Goal: Information Seeking & Learning: Learn about a topic

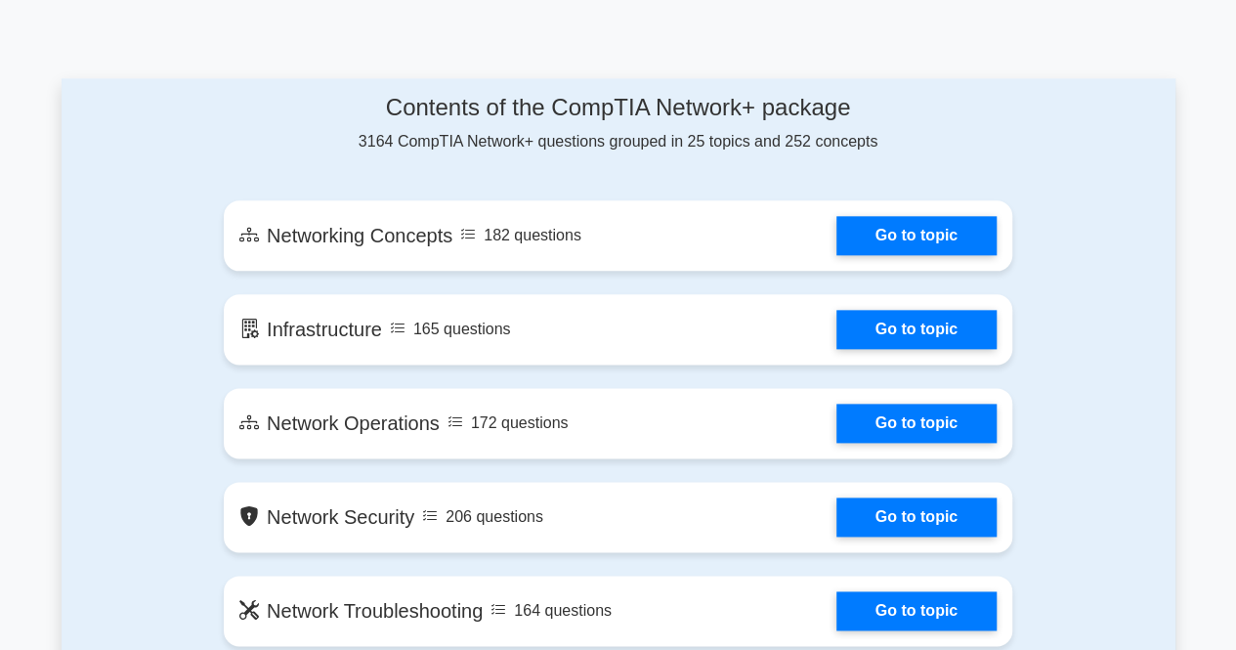
scroll to position [1029, 0]
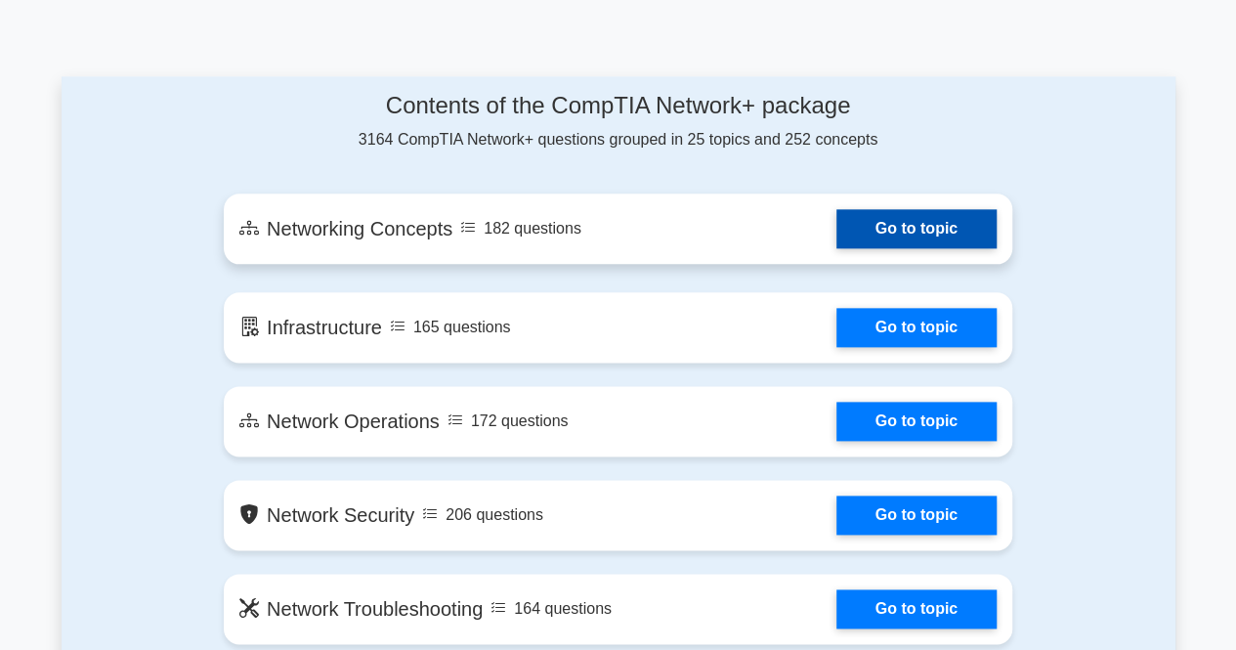
click at [923, 227] on link "Go to topic" at bounding box center [916, 228] width 160 height 39
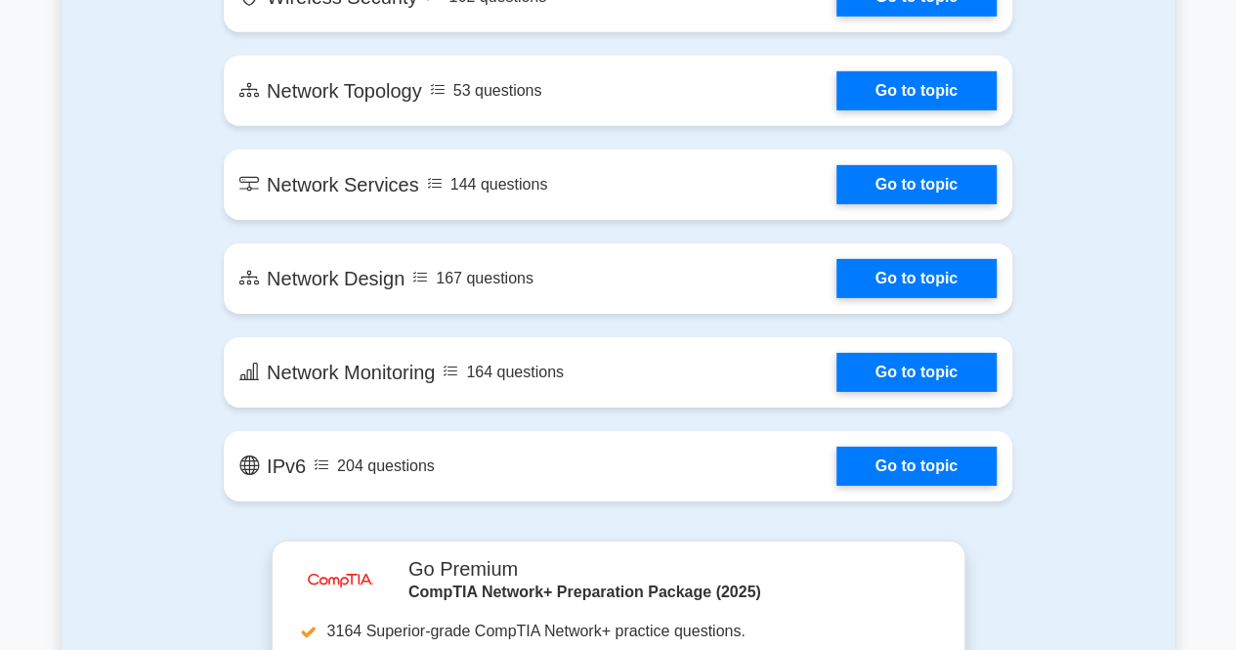
scroll to position [3048, 0]
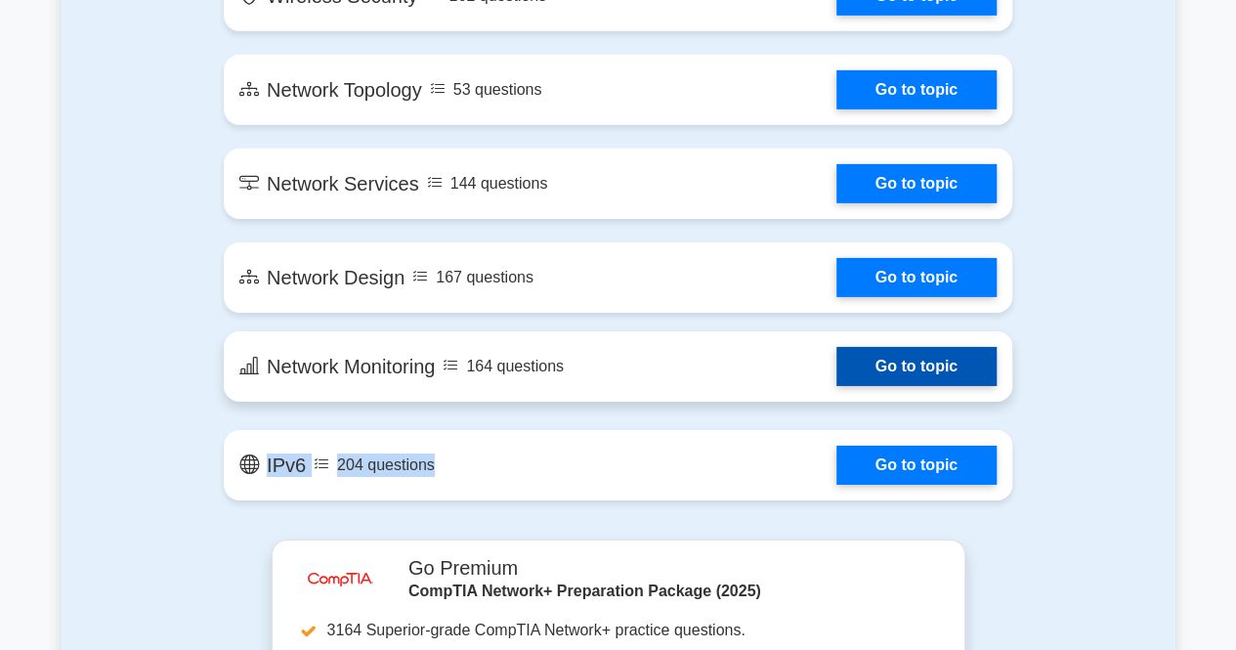
drag, startPoint x: 533, startPoint y: 407, endPoint x: 475, endPoint y: 380, distance: 64.7
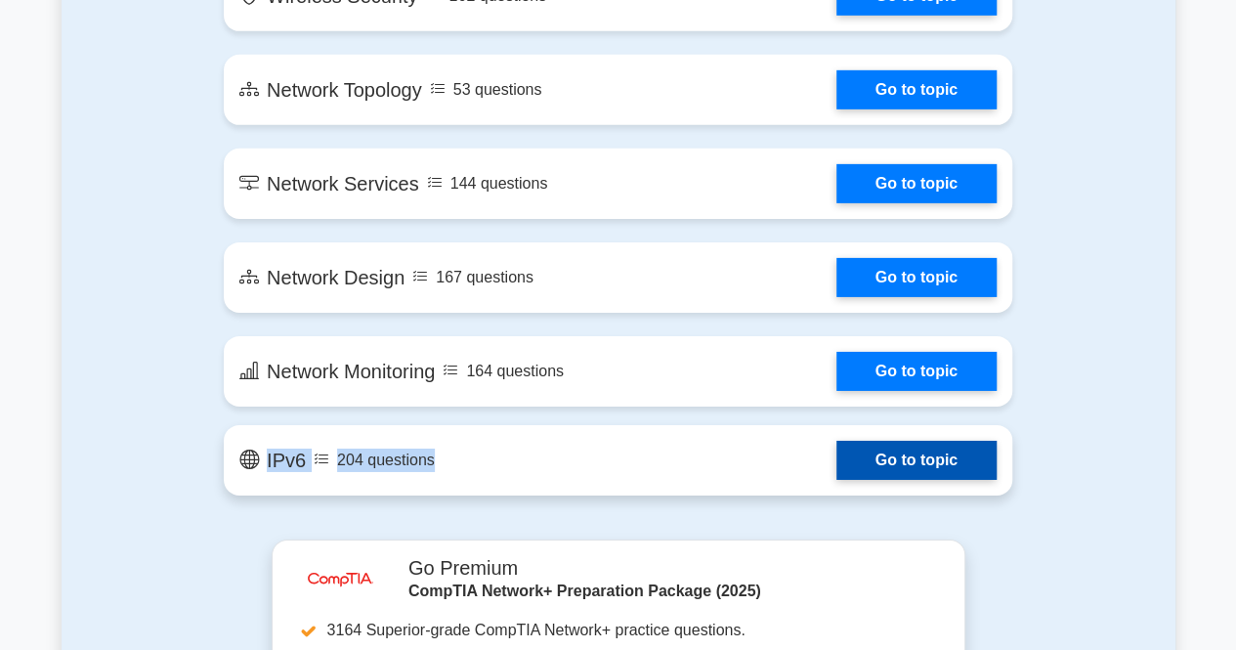
click at [836, 449] on link "Go to topic" at bounding box center [916, 459] width 160 height 39
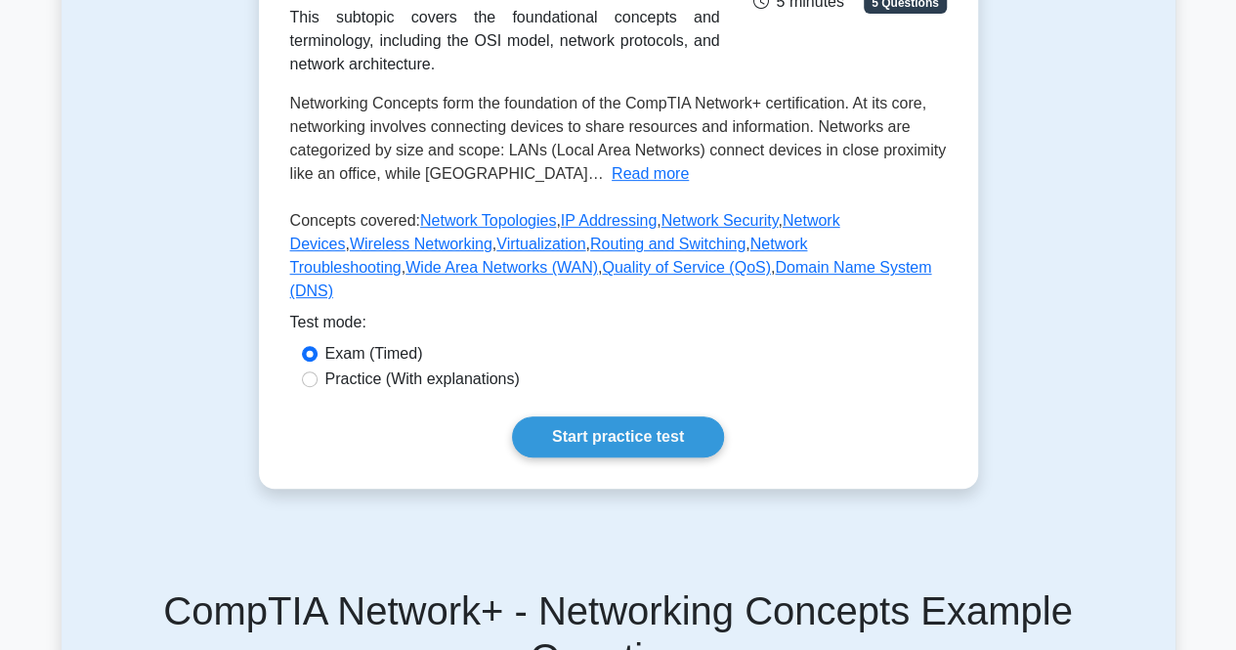
scroll to position [365, 0]
click at [633, 453] on link "Start practice test" at bounding box center [618, 435] width 212 height 41
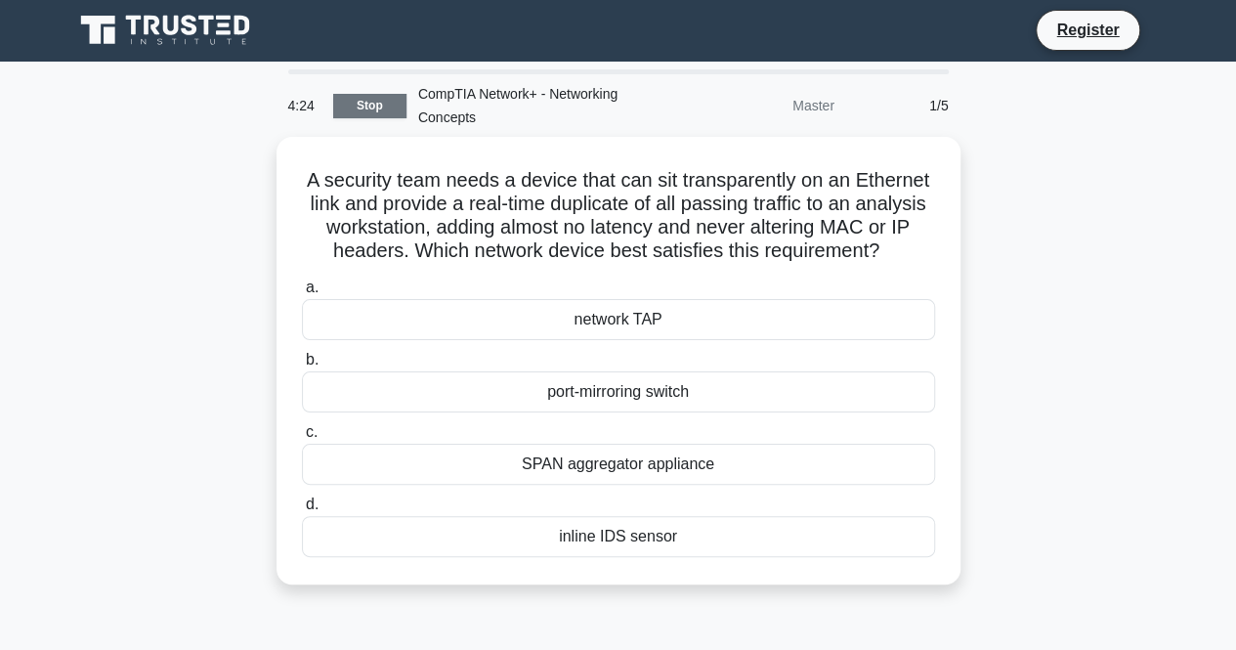
click at [373, 103] on link "Stop" at bounding box center [369, 106] width 73 height 24
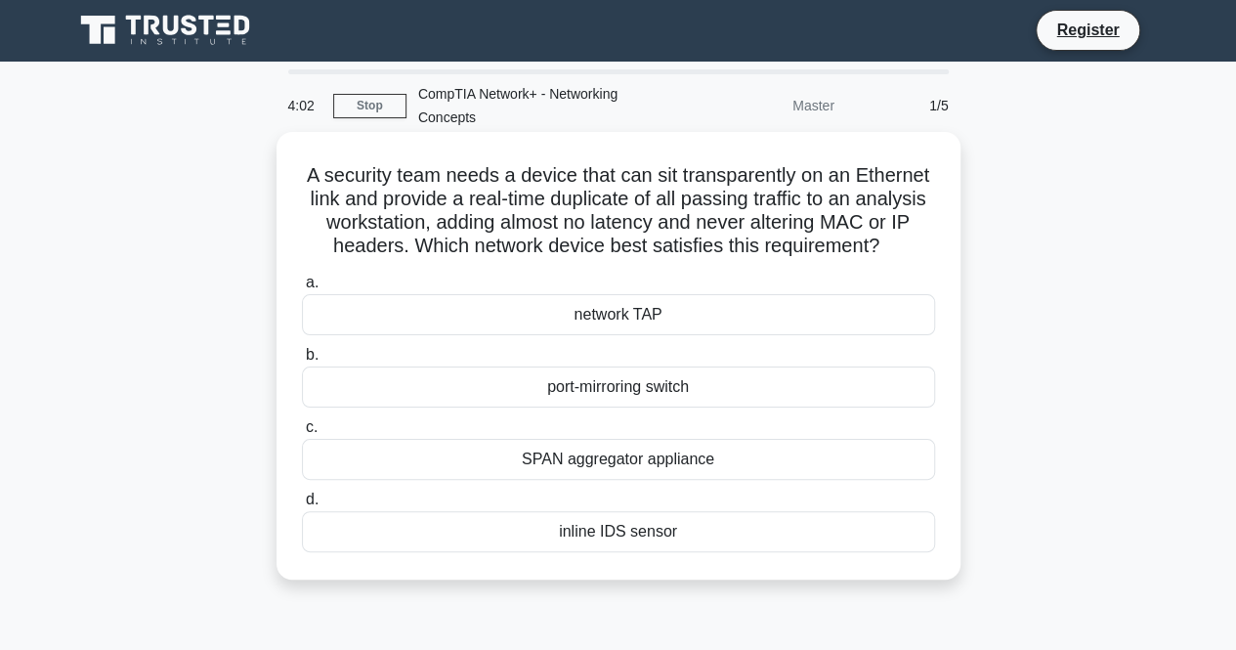
click at [580, 391] on div "port-mirroring switch" at bounding box center [618, 386] width 633 height 41
click at [302, 361] on input "b. port-mirroring switch" at bounding box center [302, 355] width 0 height 13
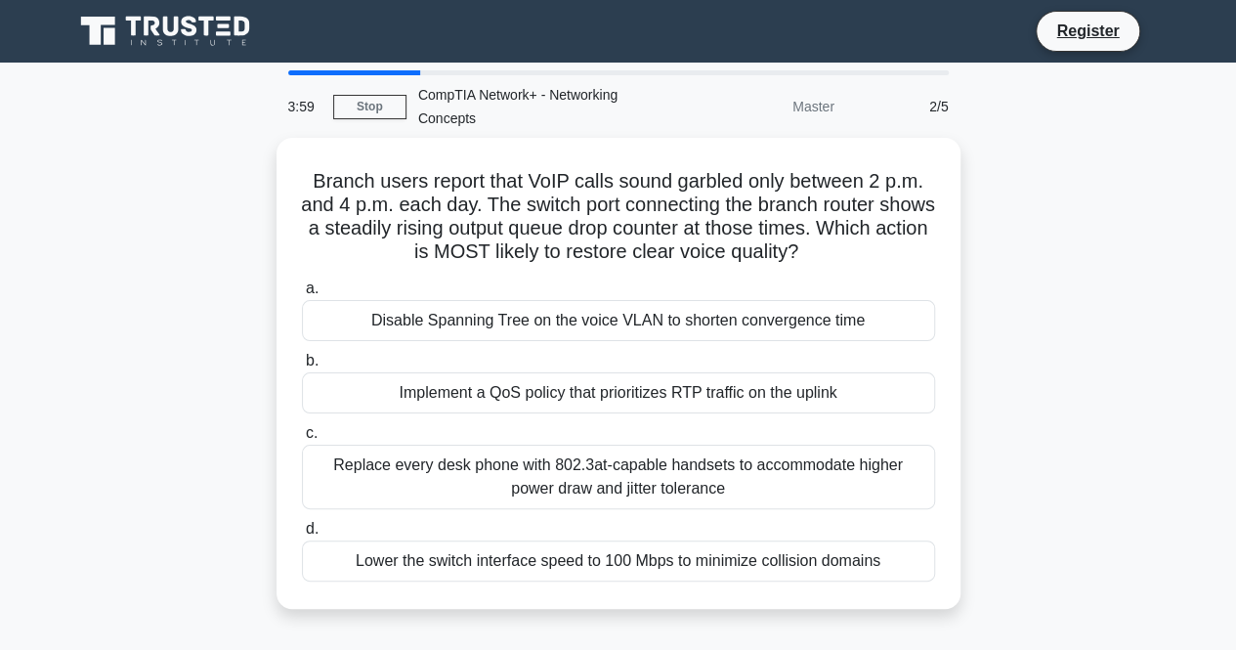
click at [580, 391] on div "Implement a QoS policy that prioritizes RTP traffic on the uplink" at bounding box center [618, 392] width 633 height 41
click at [302, 367] on input "b. Implement a QoS policy that prioritizes RTP traffic on the uplink" at bounding box center [302, 361] width 0 height 13
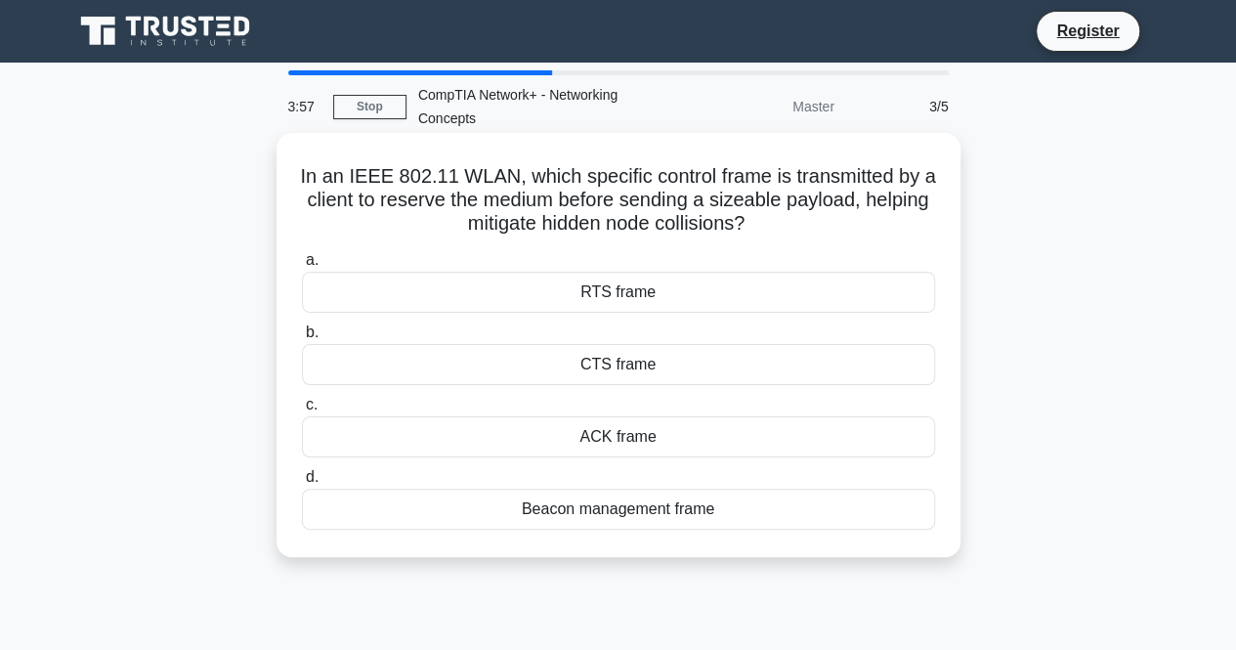
click at [410, 368] on div "CTS frame" at bounding box center [618, 364] width 633 height 41
click at [302, 339] on input "b. CTS frame" at bounding box center [302, 332] width 0 height 13
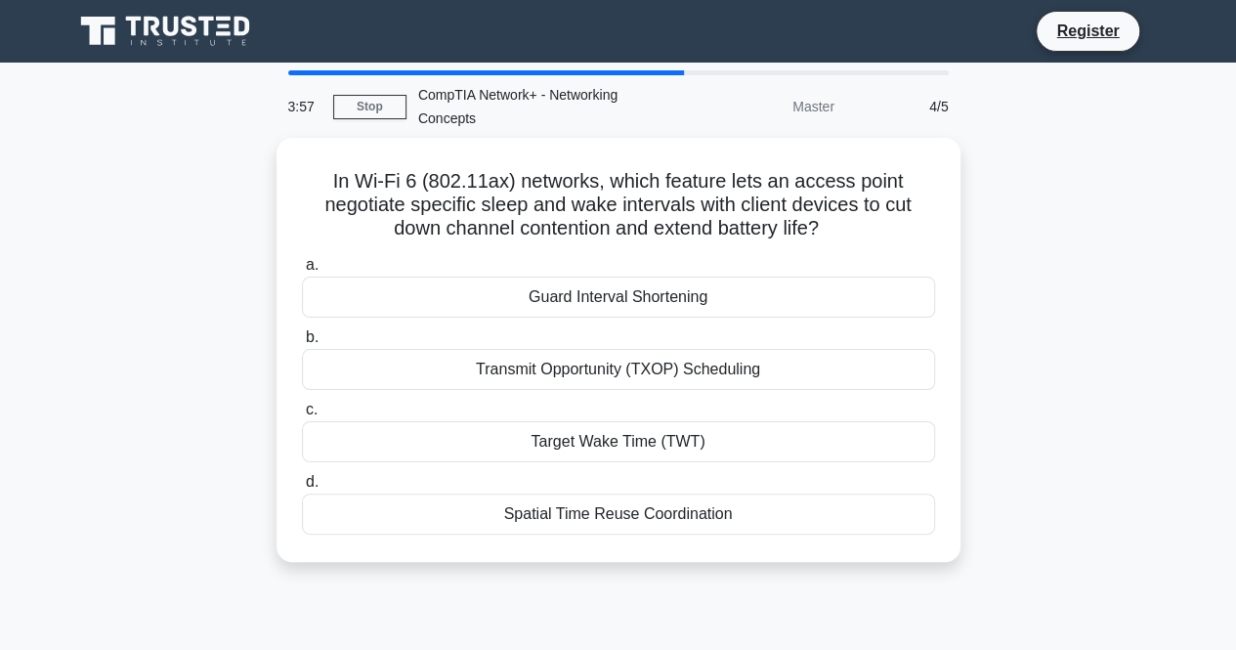
click at [410, 368] on div "Transmit Opportunity (TXOP) Scheduling" at bounding box center [618, 369] width 633 height 41
click at [302, 344] on input "b. Transmit Opportunity (TXOP) Scheduling" at bounding box center [302, 337] width 0 height 13
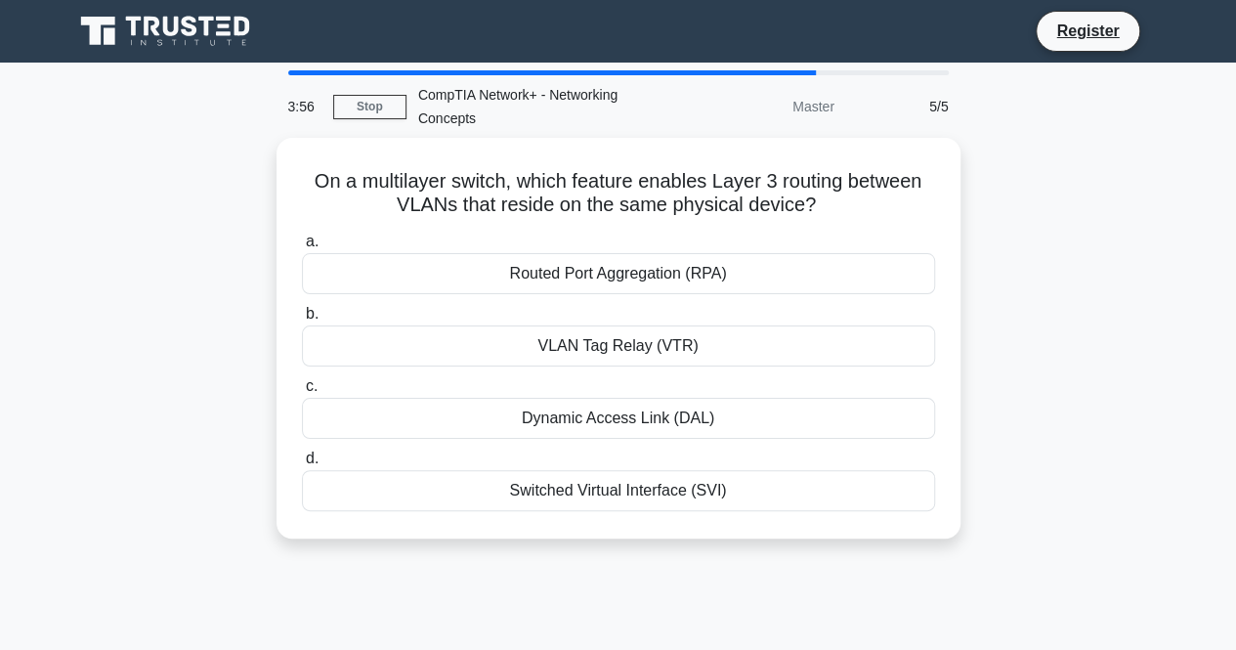
click at [410, 368] on div "a. Routed Port Aggregation (RPA) b. VLAN Tag Relay (VTR) c. d." at bounding box center [618, 370] width 656 height 289
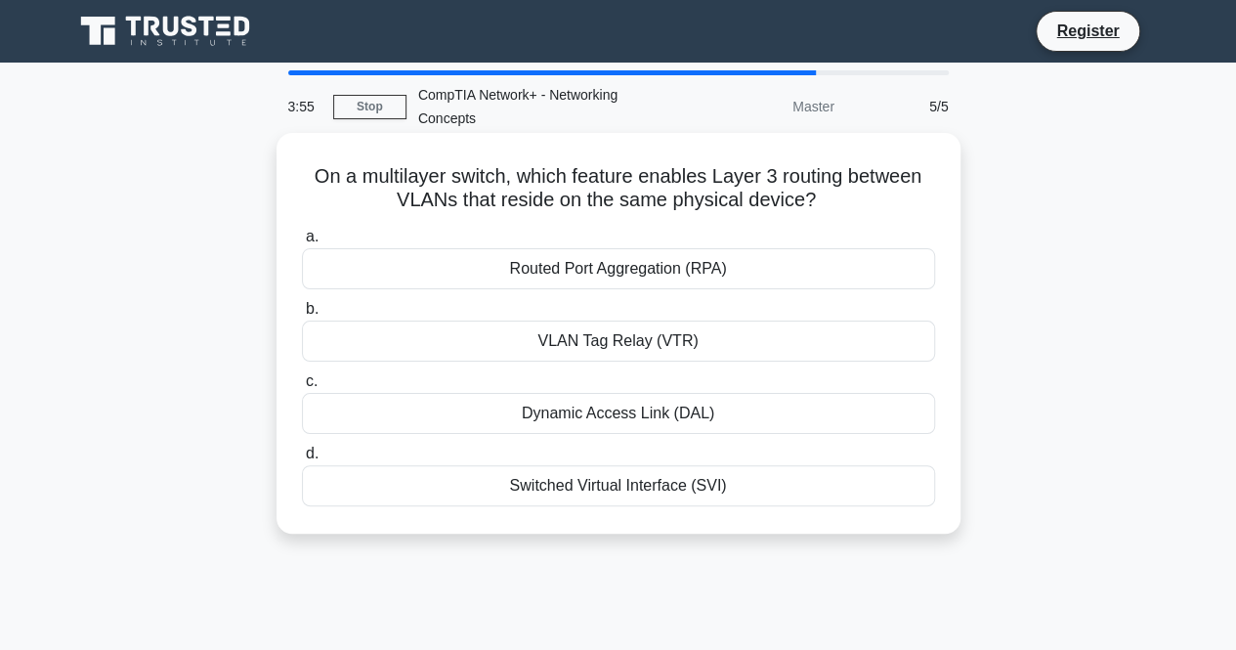
click at [397, 403] on div "Dynamic Access Link (DAL)" at bounding box center [618, 413] width 633 height 41
click at [302, 388] on input "c. Dynamic Access Link (DAL)" at bounding box center [302, 381] width 0 height 13
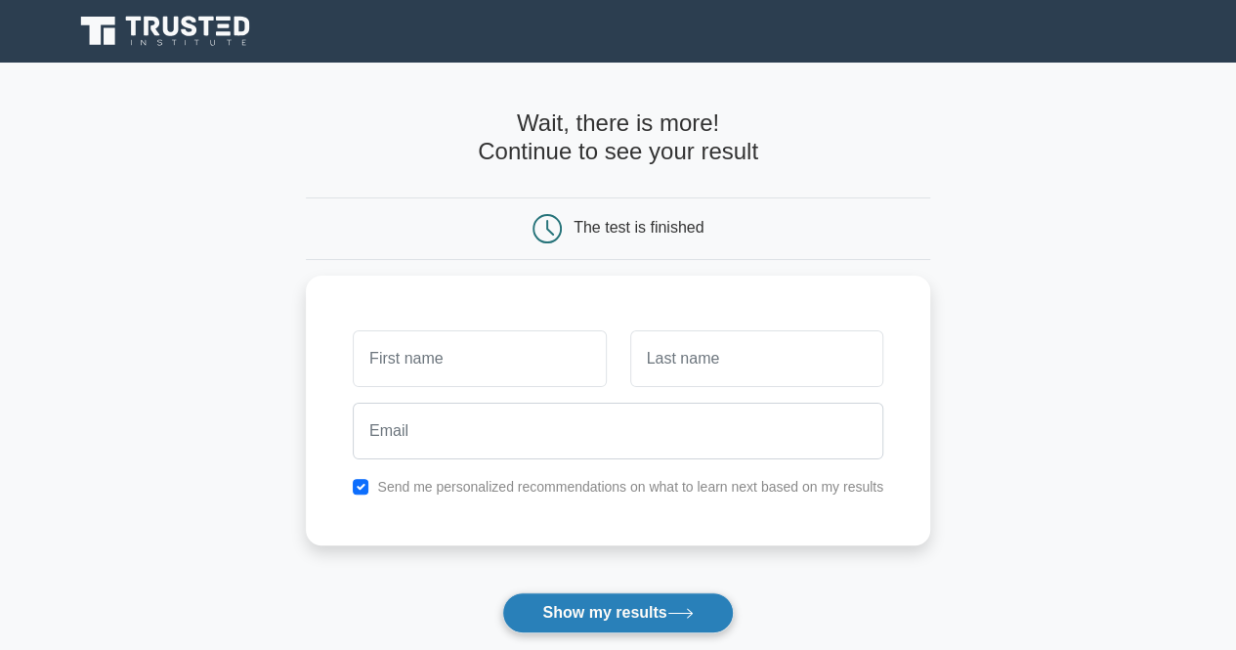
click at [559, 607] on button "Show my results" at bounding box center [617, 612] width 230 height 41
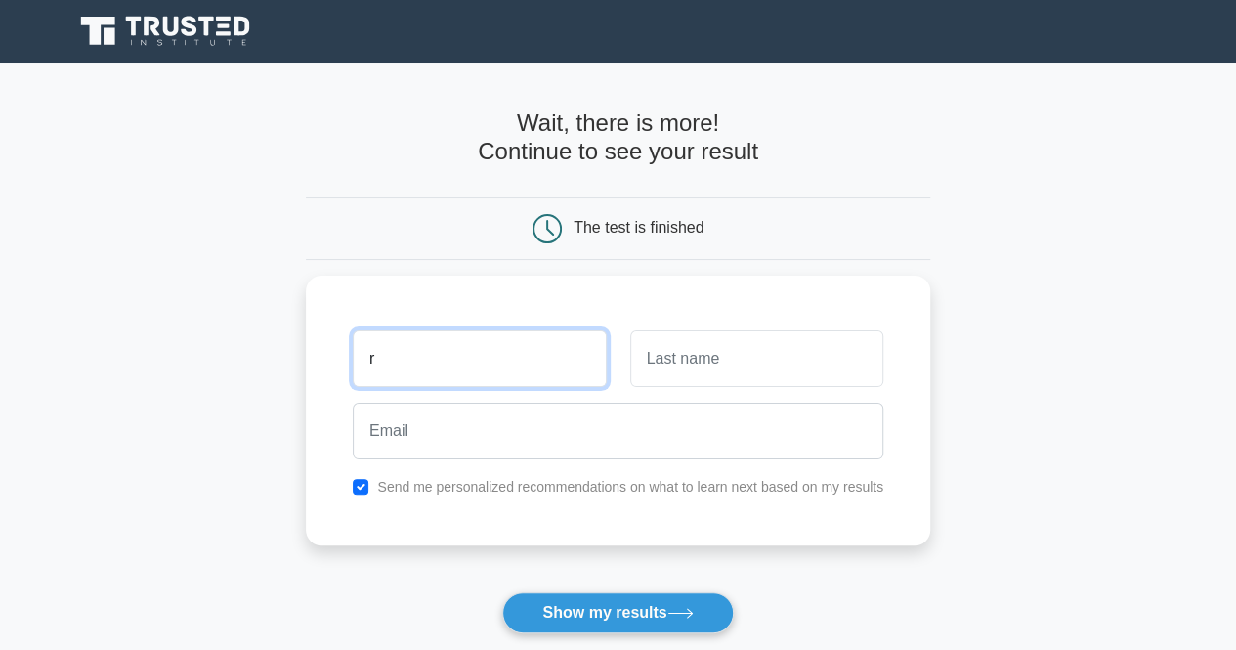
type input "r"
click at [570, 636] on div "Already have an account? Login" at bounding box center [618, 656] width 624 height 47
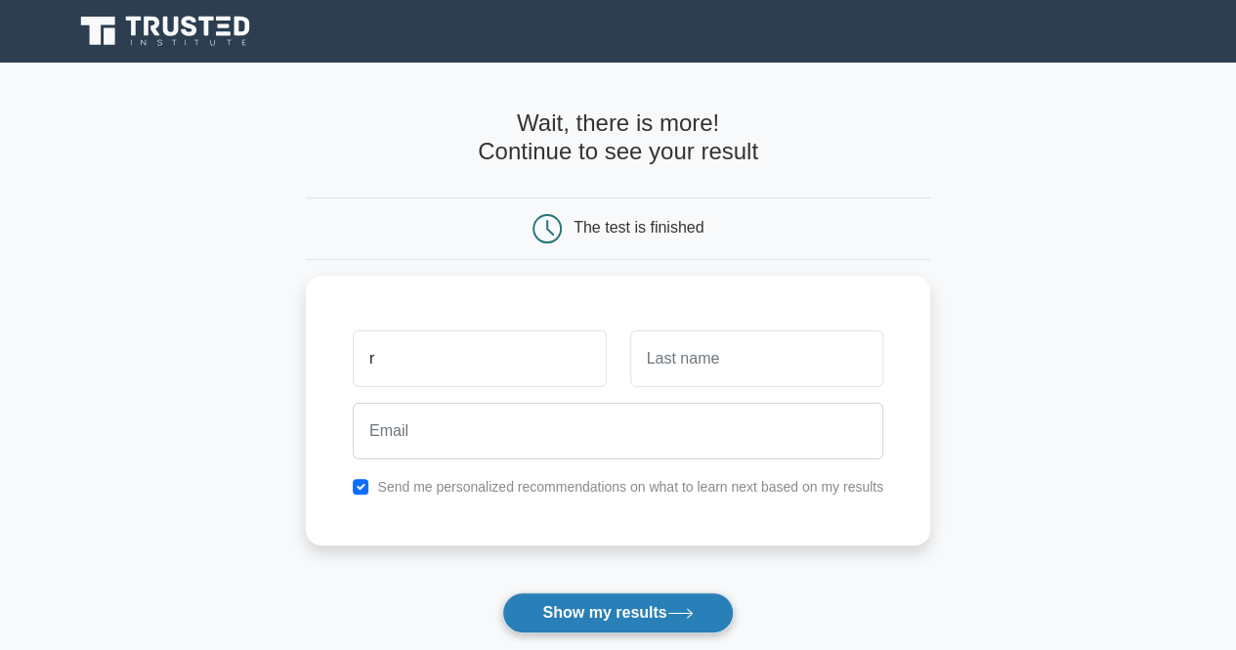
click at [587, 612] on button "Show my results" at bounding box center [617, 612] width 230 height 41
type input "j"
click at [662, 602] on button "Show my results" at bounding box center [617, 612] width 230 height 41
click at [578, 605] on button "Show my results" at bounding box center [617, 612] width 230 height 41
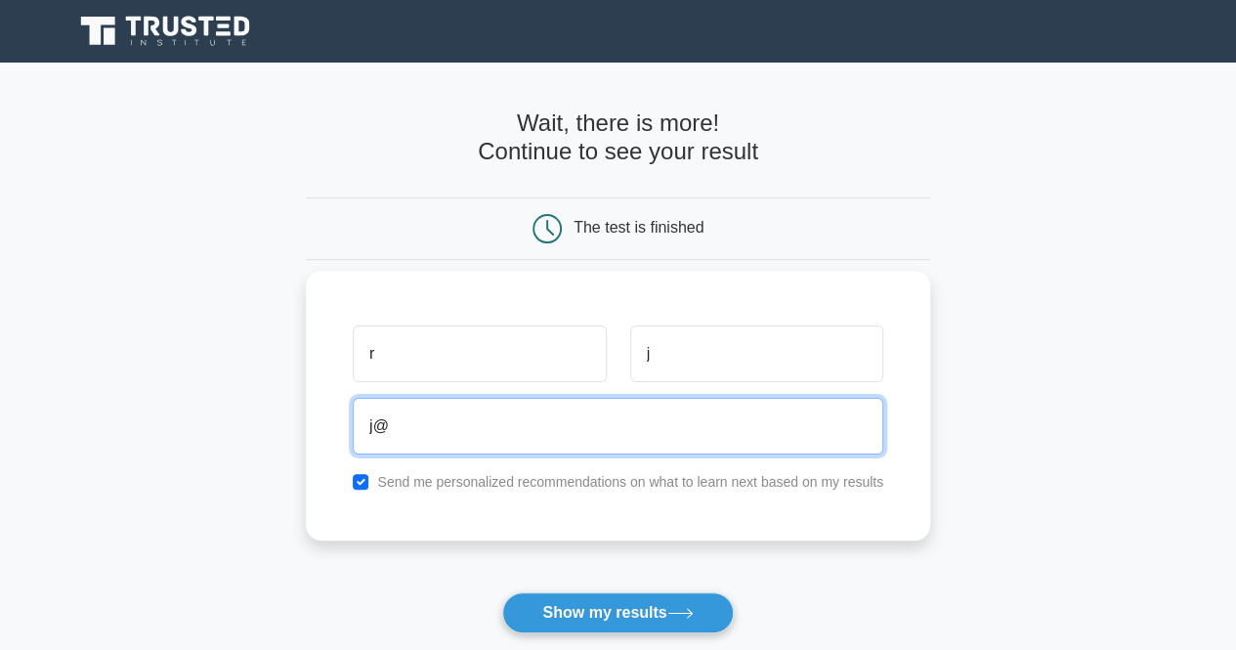
click at [563, 433] on input "j@" at bounding box center [618, 426] width 530 height 57
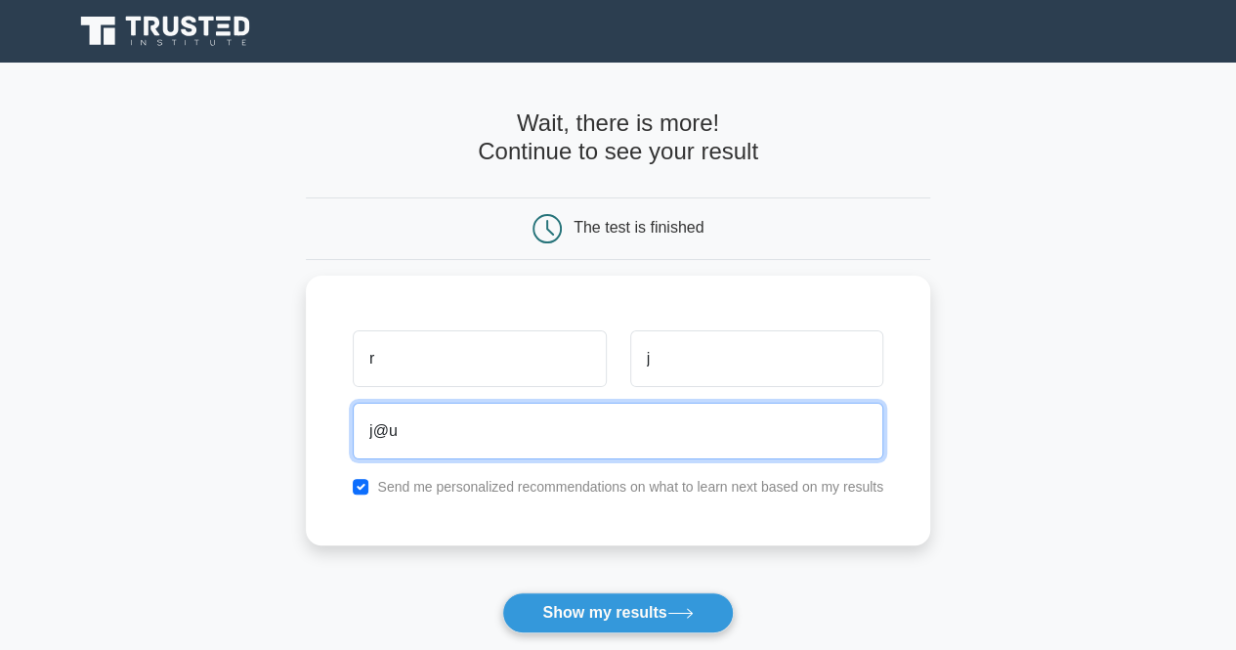
type input "j@u"
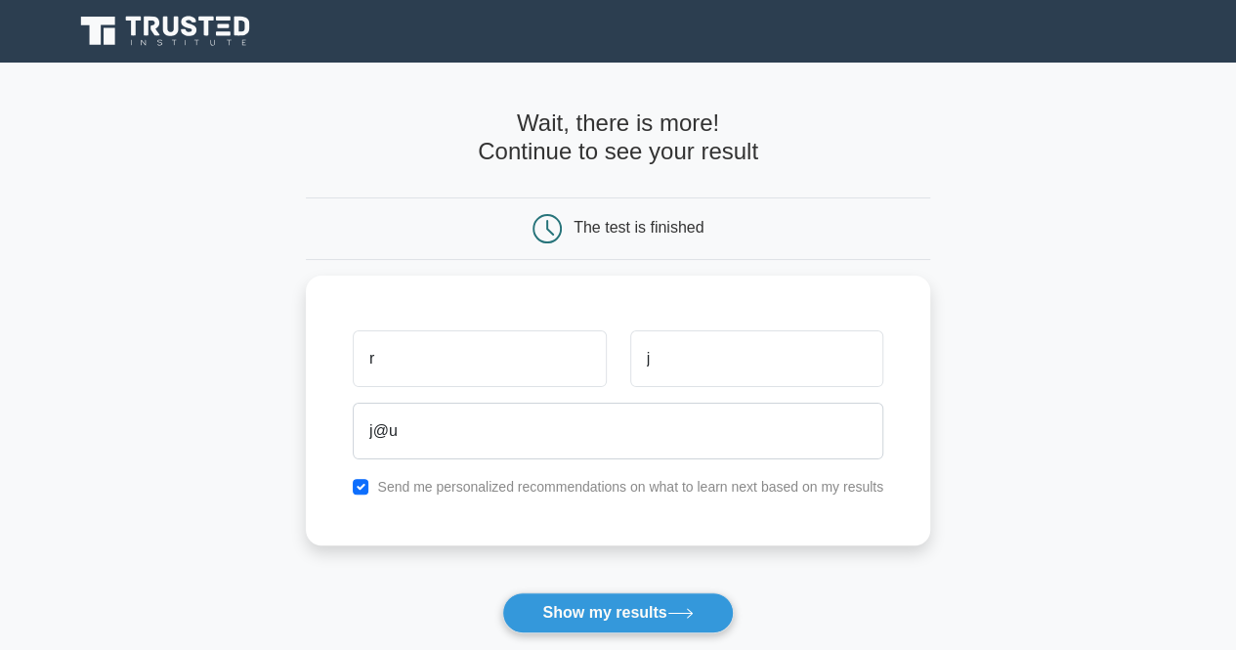
click at [598, 633] on div "Already have an account? Login" at bounding box center [618, 656] width 624 height 47
click at [609, 608] on button "Show my results" at bounding box center [617, 612] width 230 height 41
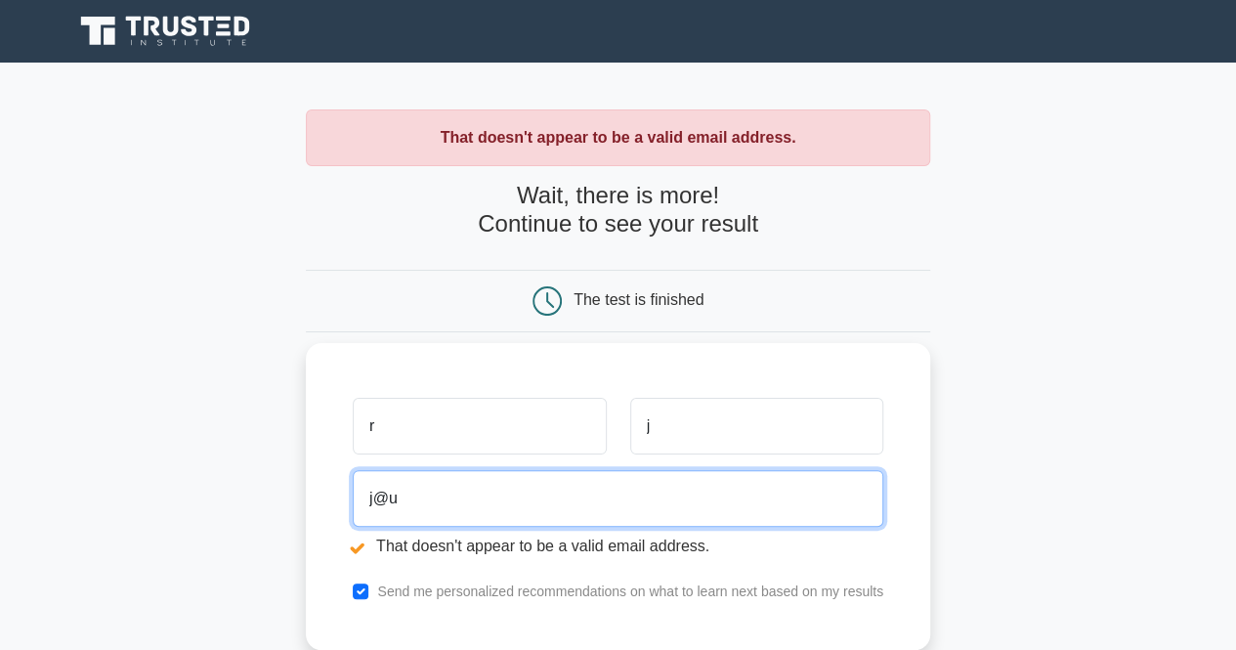
click at [445, 479] on input "j@u" at bounding box center [618, 498] width 530 height 57
click at [445, 479] on input "j@g" at bounding box center [618, 498] width 530 height 57
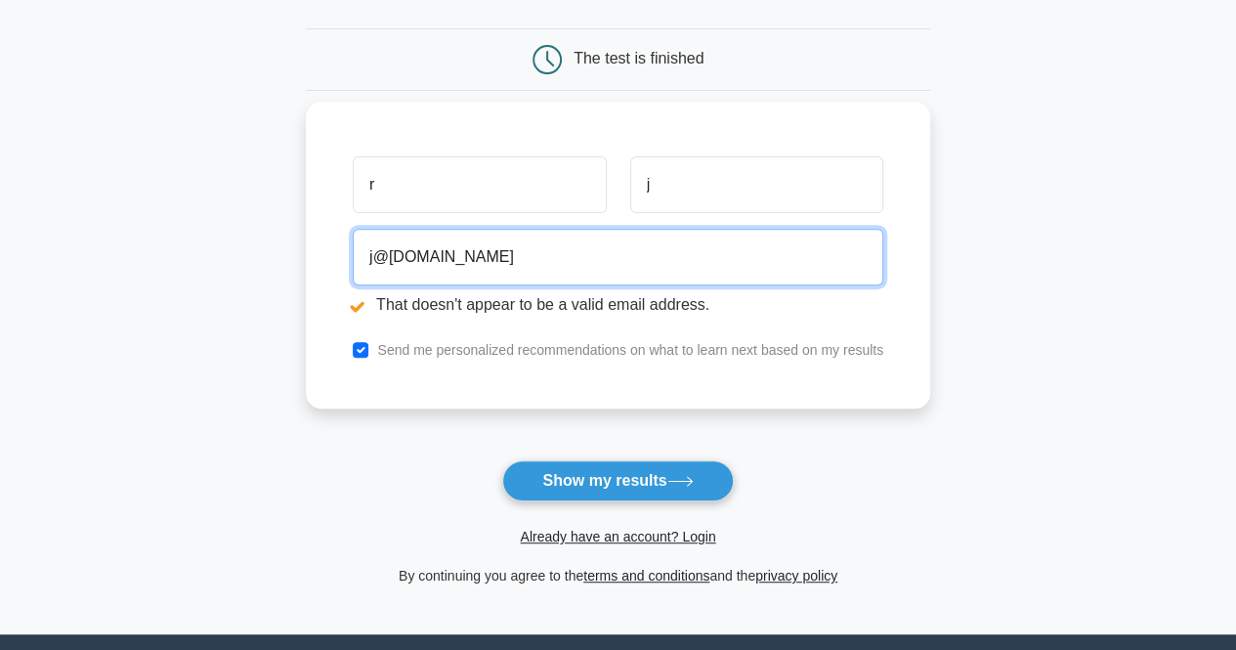
scroll to position [246, 0]
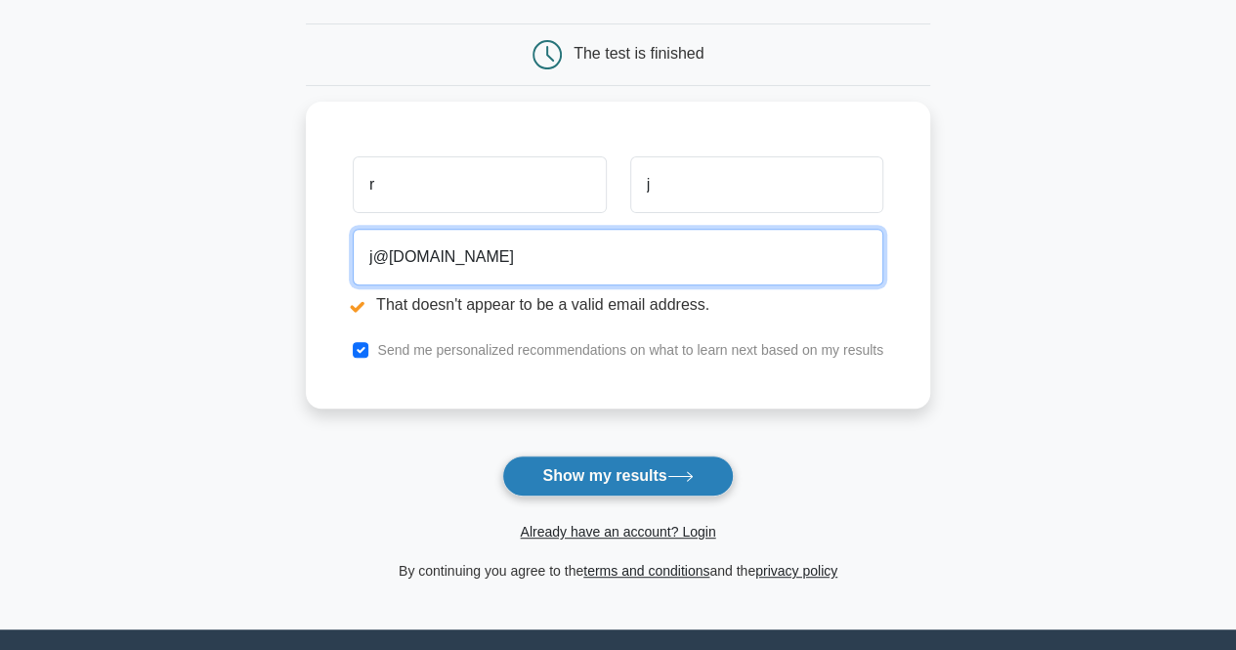
type input "j@[DOMAIN_NAME]"
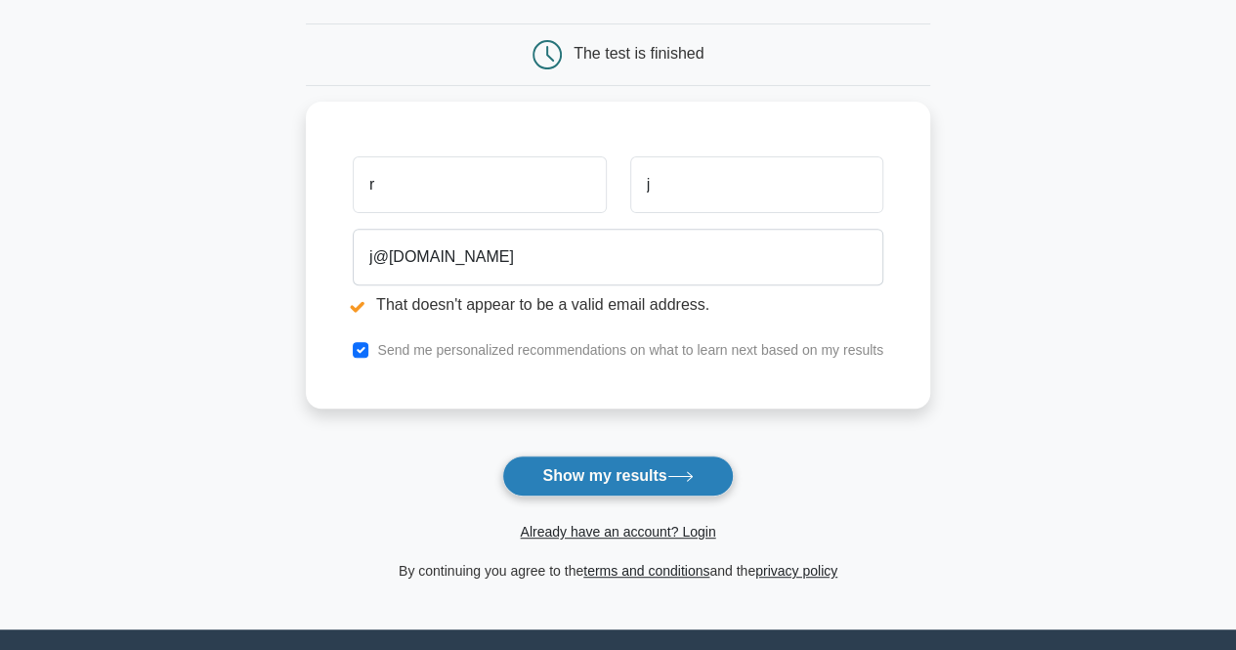
click at [658, 469] on button "Show my results" at bounding box center [617, 475] width 230 height 41
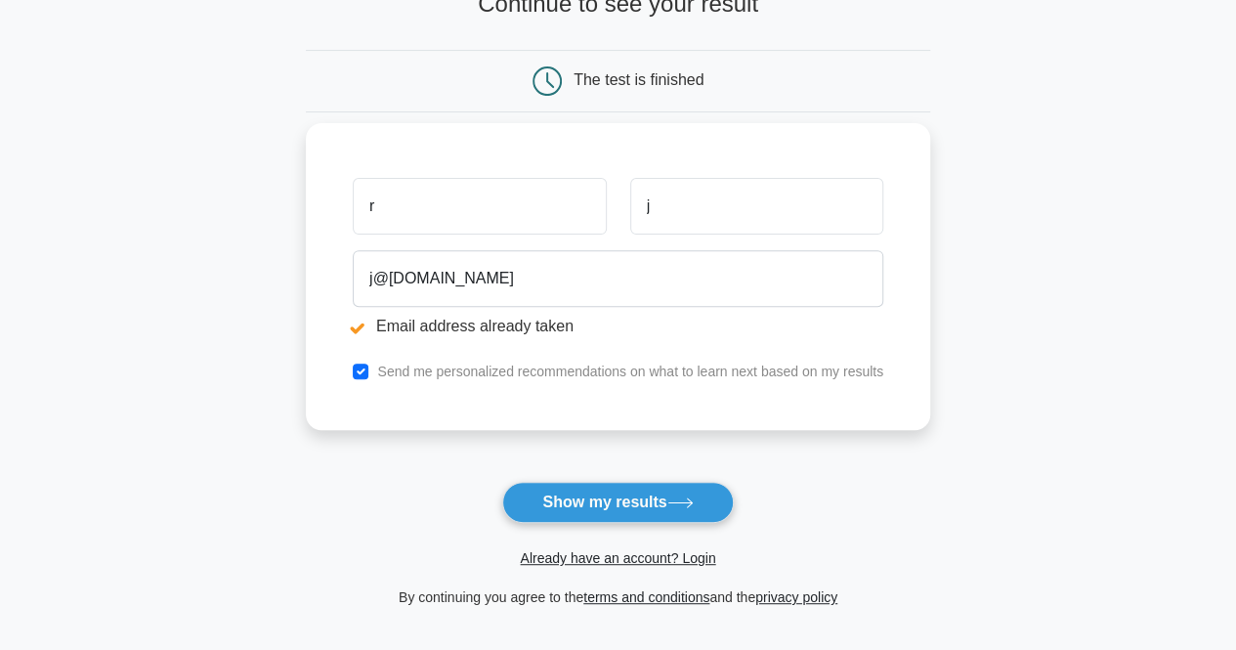
scroll to position [221, 0]
click at [359, 372] on input "checkbox" at bounding box center [361, 370] width 16 height 16
checkbox input "false"
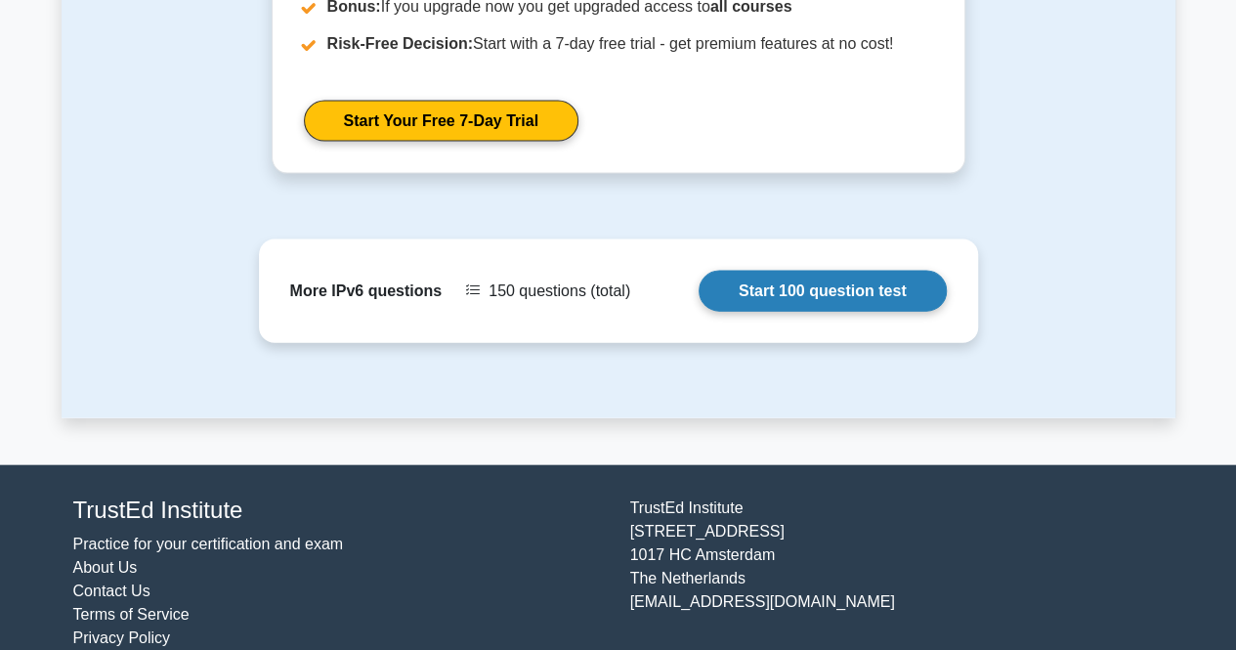
scroll to position [2028, 0]
click at [771, 271] on link "Start 100 question test" at bounding box center [822, 291] width 248 height 41
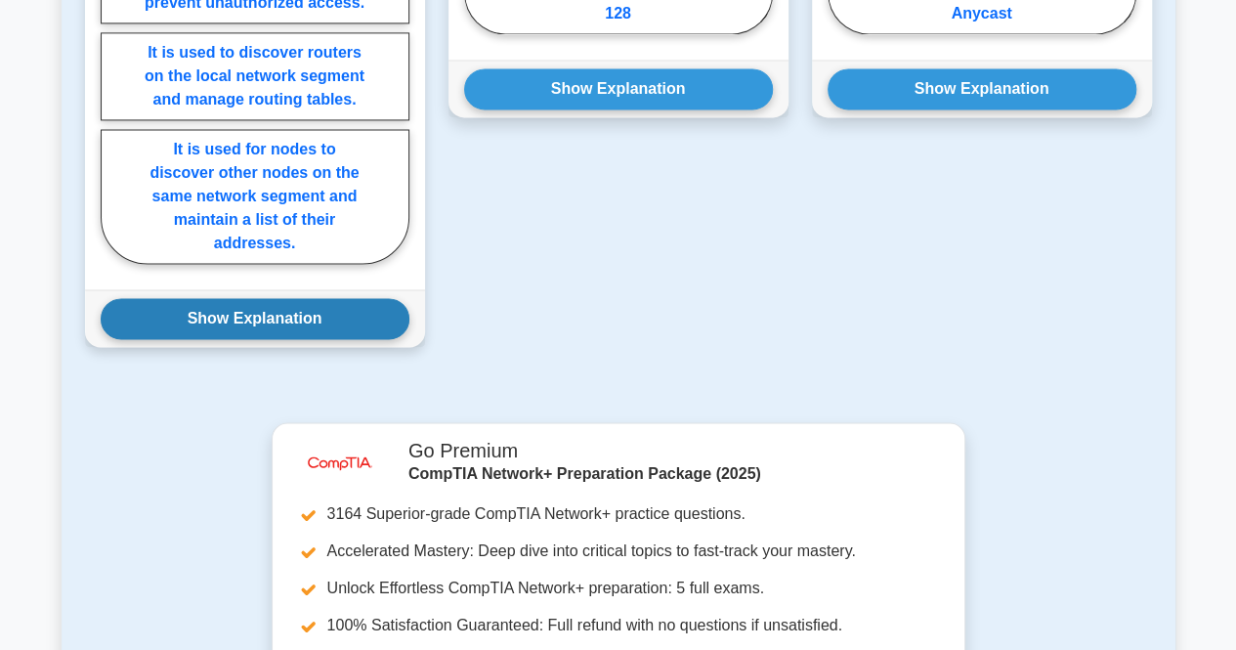
scroll to position [1371, 0]
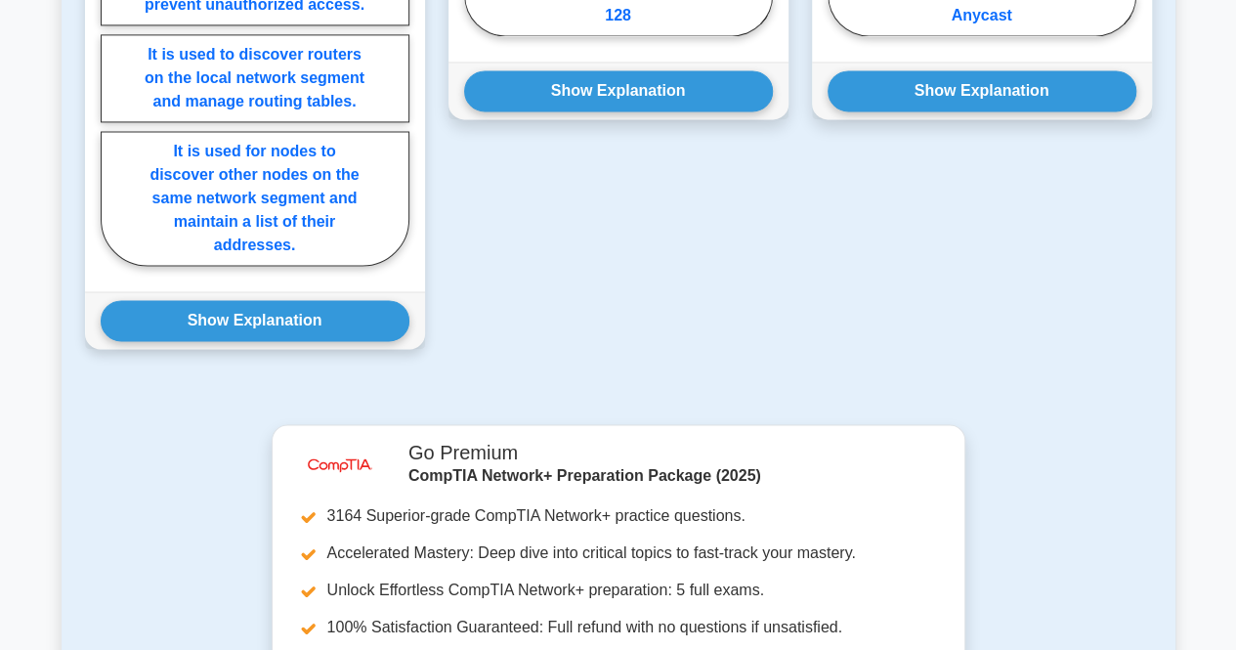
click at [345, 317] on div "Show Explanation Correct Answer: It is used for nodes to discover other nodes o…" at bounding box center [255, 320] width 340 height 58
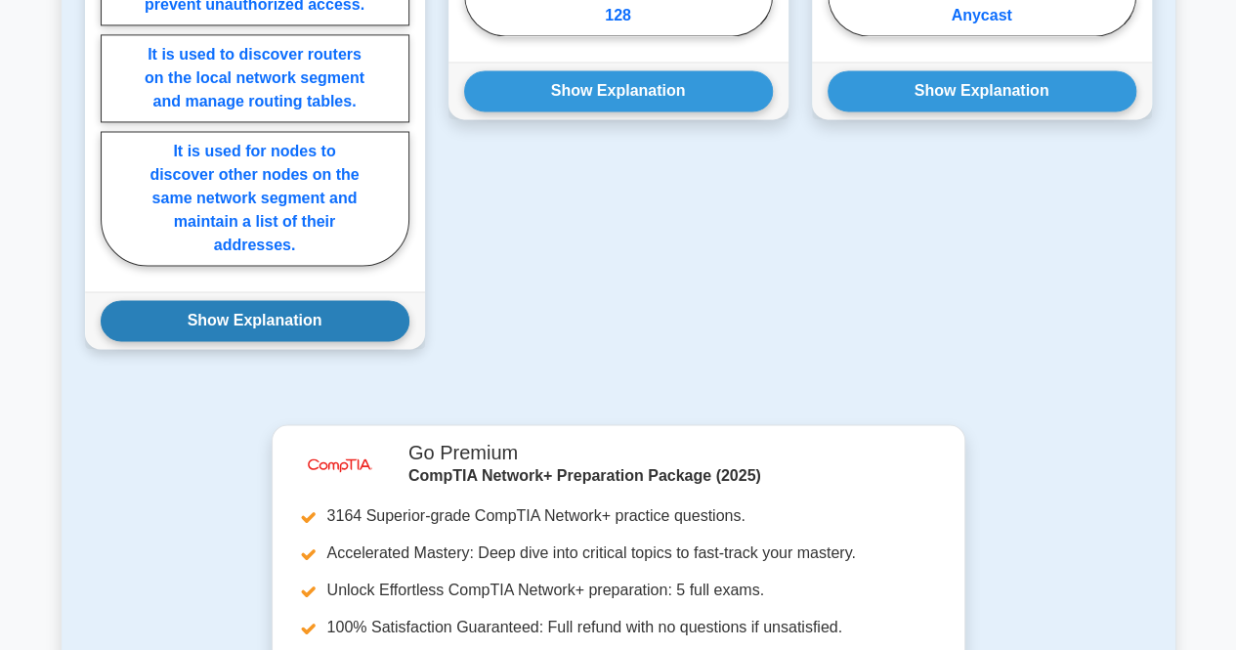
click at [287, 300] on button "Show Explanation" at bounding box center [255, 320] width 309 height 41
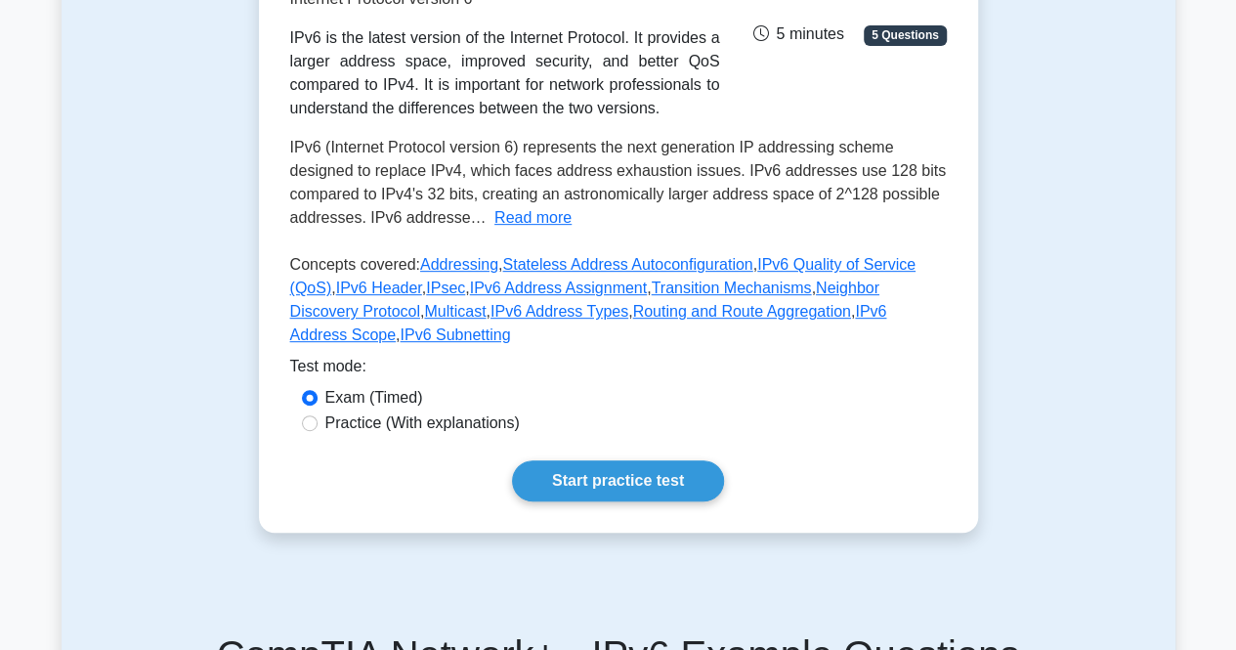
scroll to position [344, 0]
click at [416, 411] on label "Practice (With explanations)" at bounding box center [422, 422] width 194 height 23
click at [317, 415] on input "Practice (With explanations)" at bounding box center [310, 423] width 16 height 16
radio input "true"
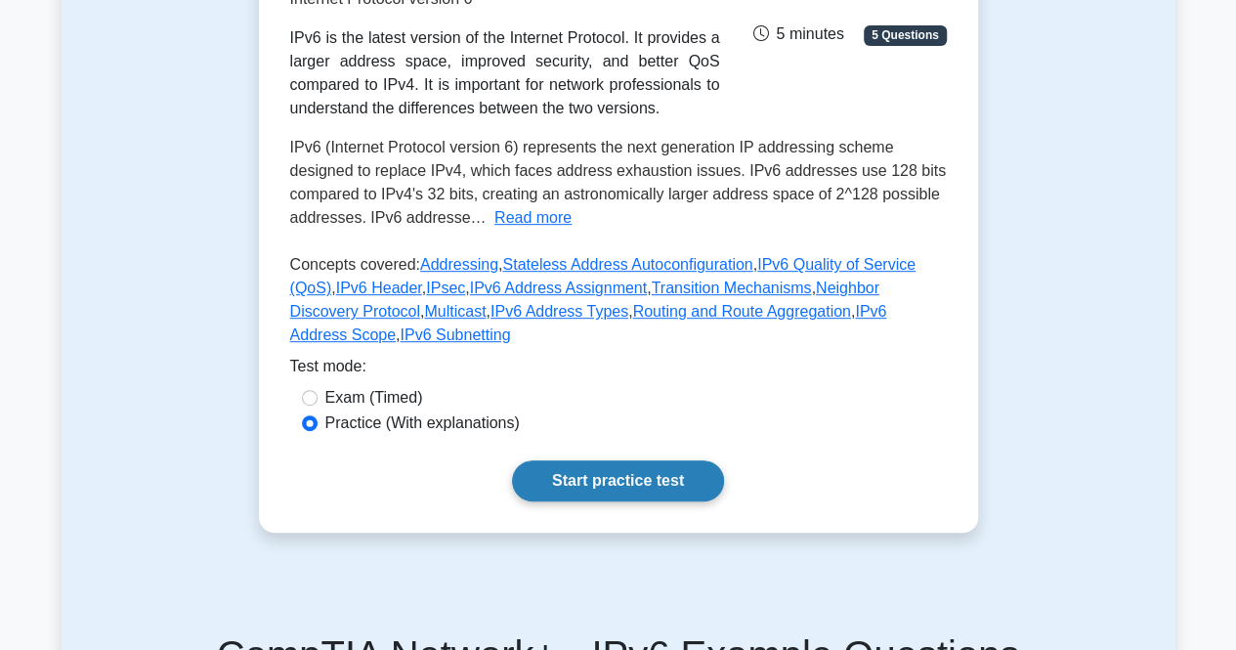
click at [610, 460] on link "Start practice test" at bounding box center [618, 480] width 212 height 41
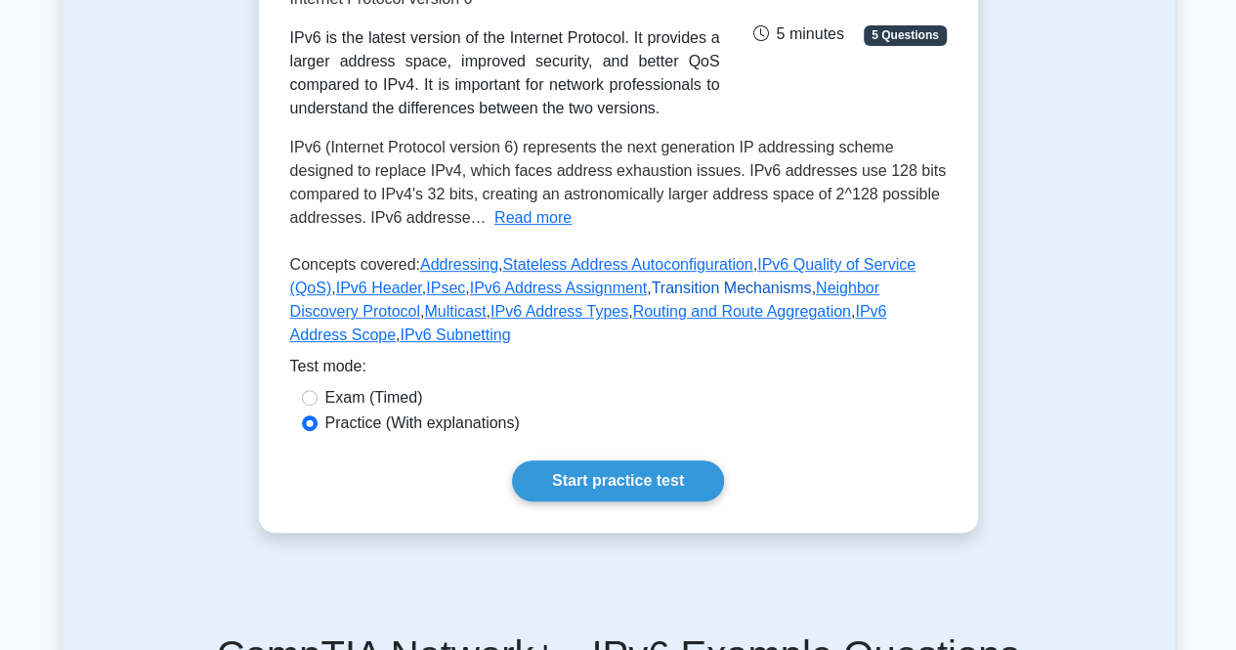
scroll to position [0, 0]
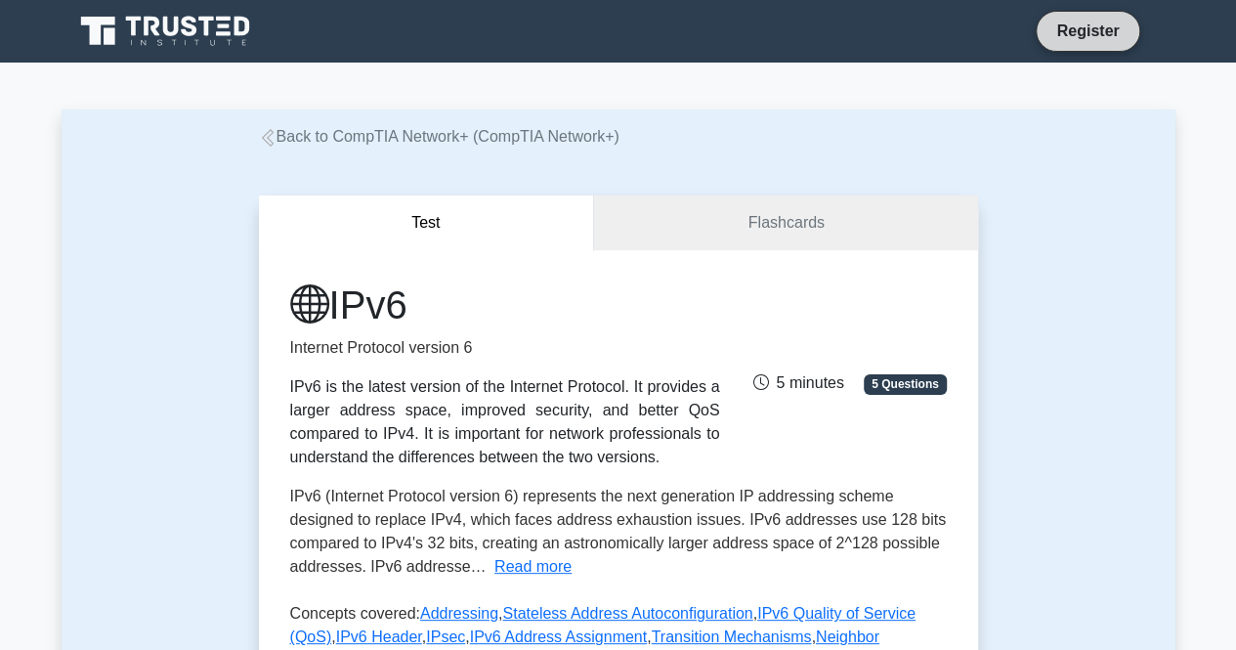
click at [1066, 34] on link "Register" at bounding box center [1087, 31] width 86 height 24
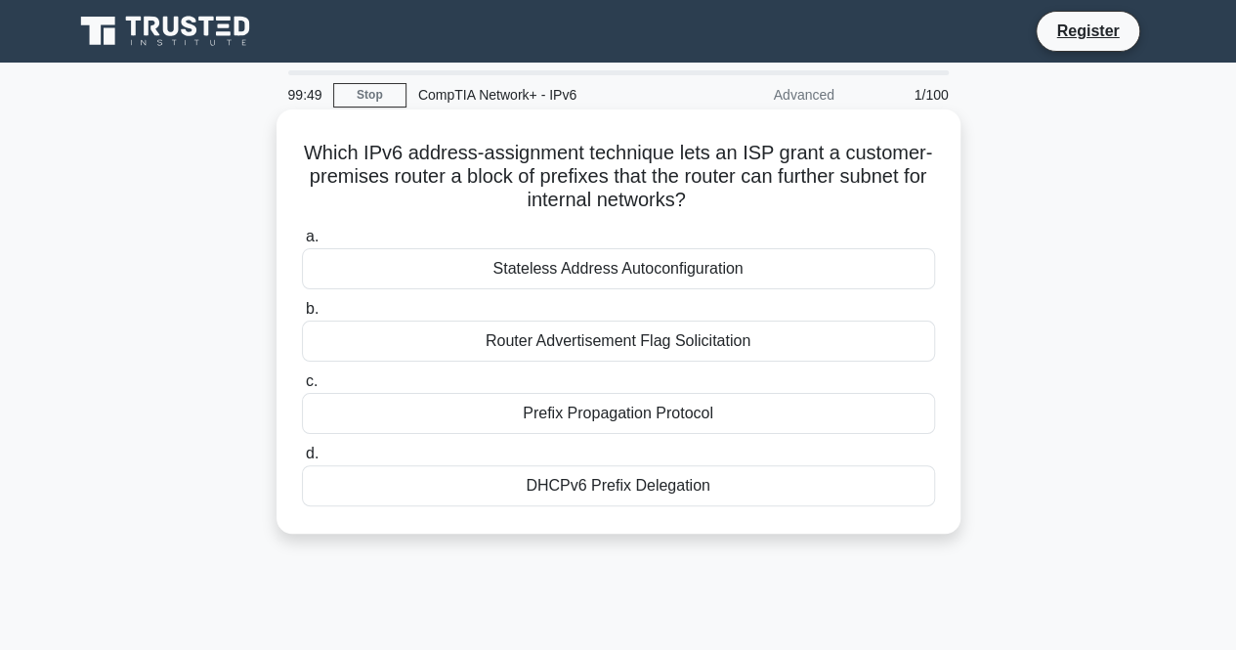
click at [694, 301] on label "b. Router Advertisement Flag Solicitation" at bounding box center [618, 329] width 633 height 64
click at [302, 303] on input "b. Router Advertisement Flag Solicitation" at bounding box center [302, 309] width 0 height 13
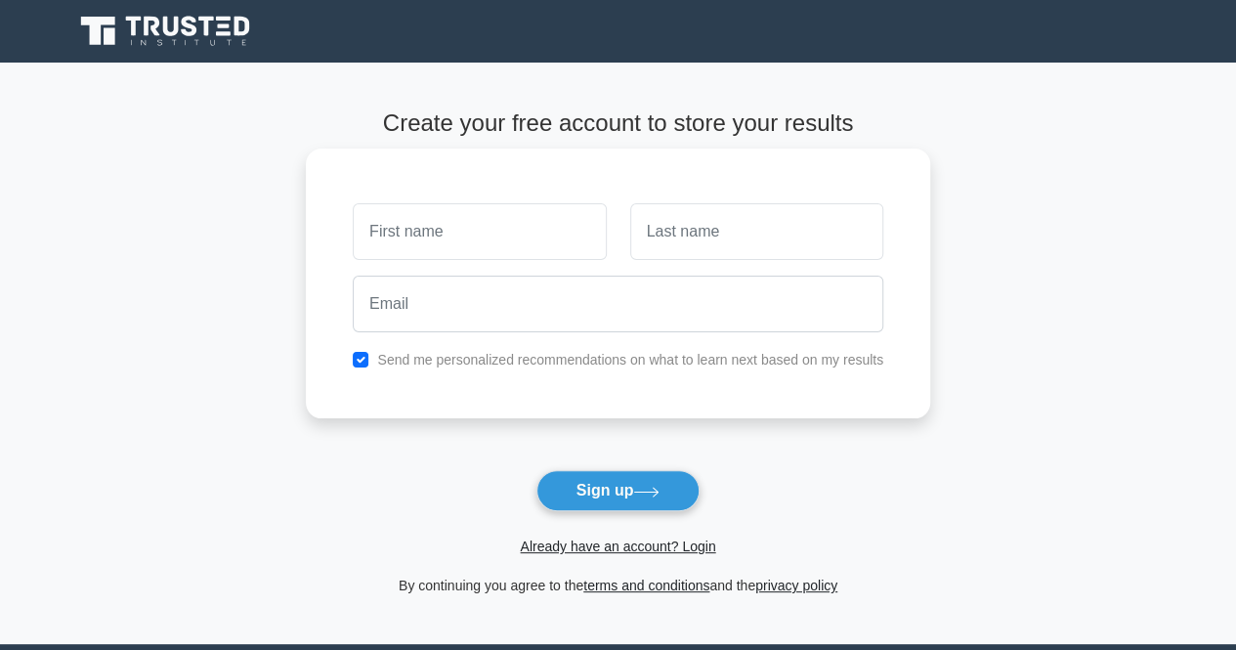
click at [418, 235] on input "text" at bounding box center [479, 231] width 253 height 57
type input "Rimjhim"
click at [701, 241] on input "text" at bounding box center [756, 231] width 253 height 57
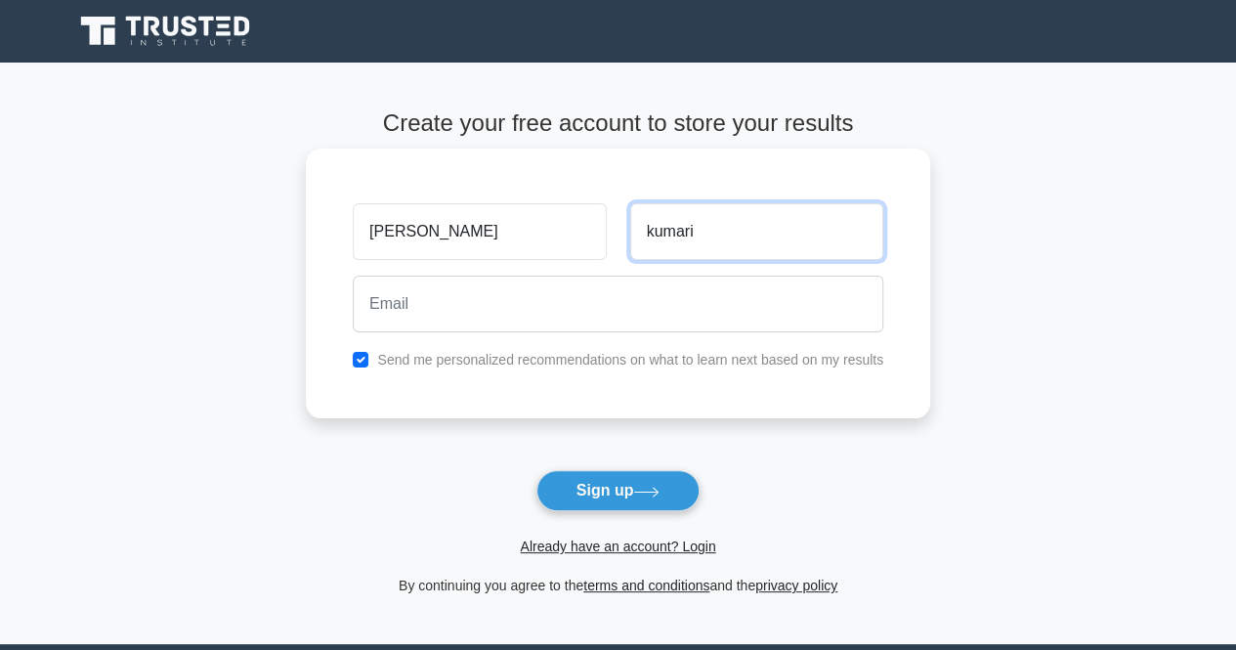
type input "kumari"
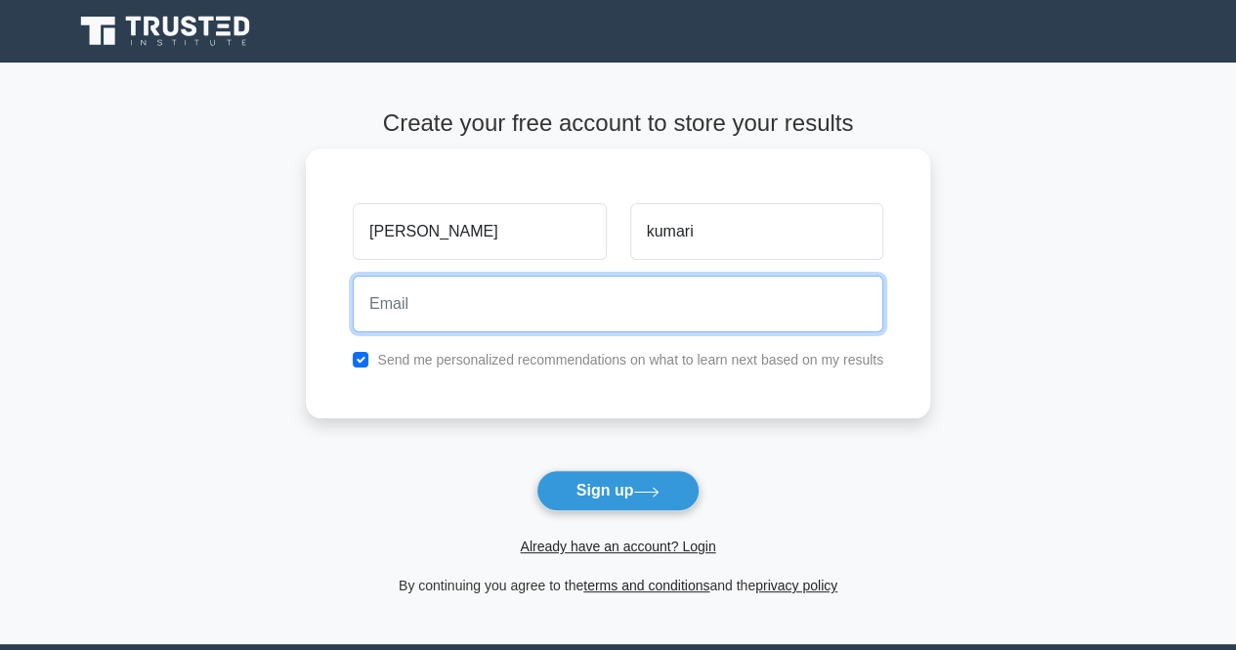
click at [643, 304] on input "email" at bounding box center [618, 303] width 530 height 57
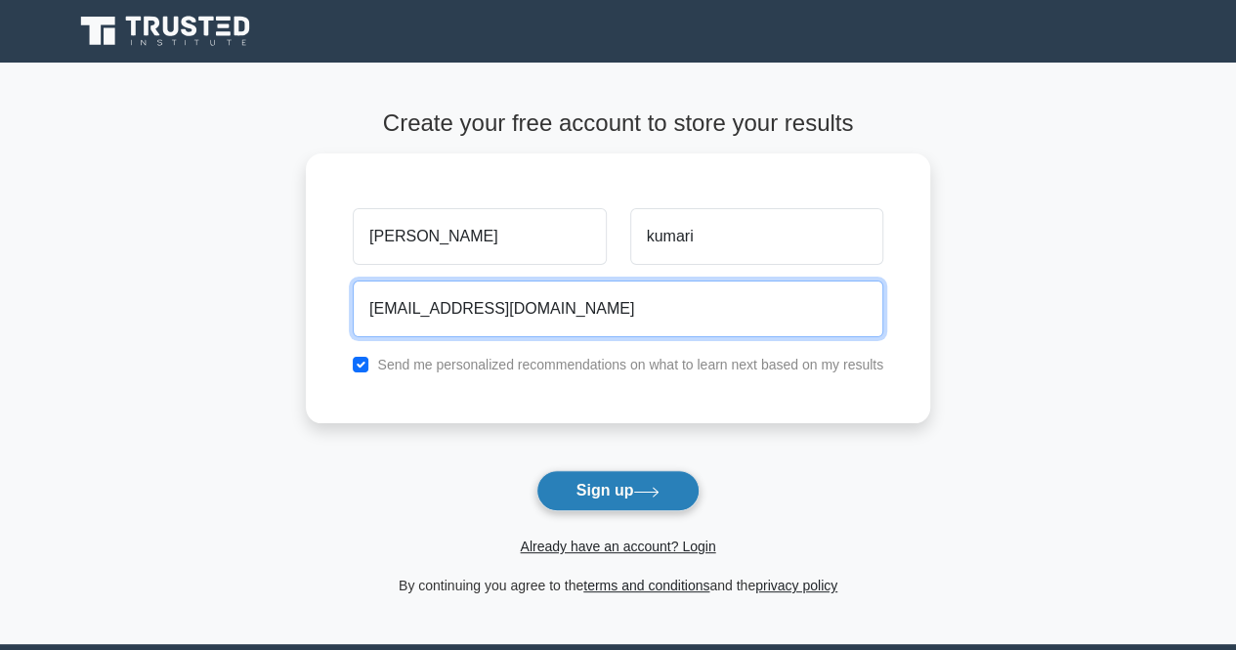
type input "rimjhimgupta0601@gmail.com"
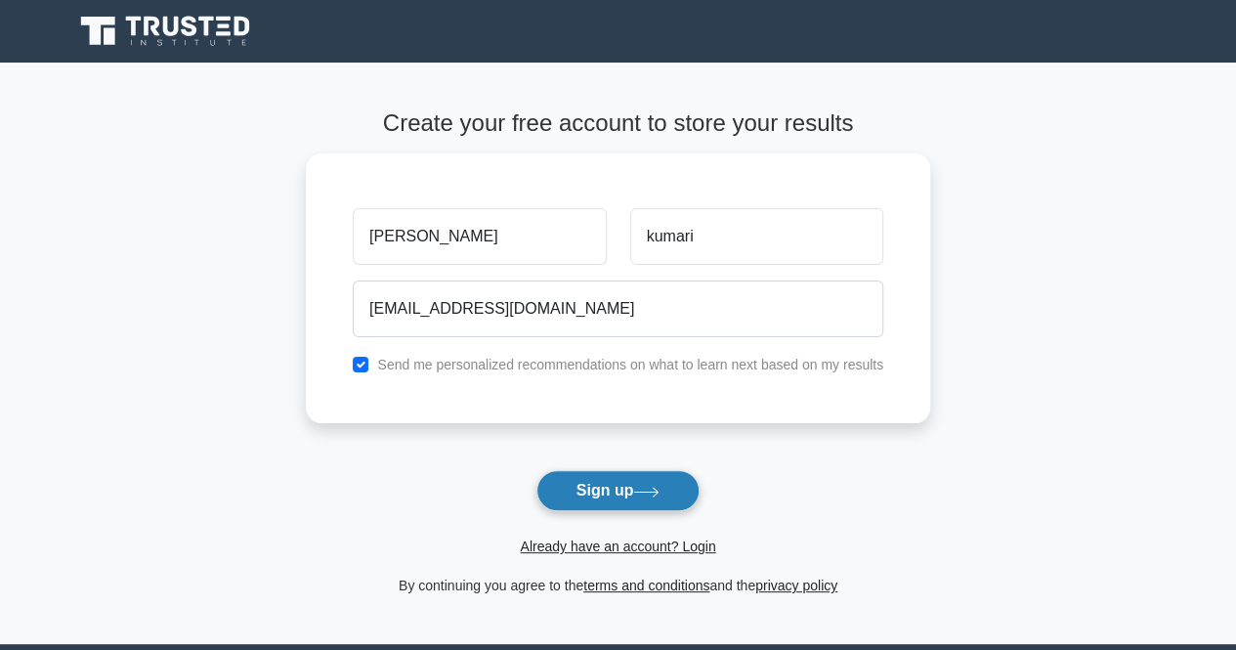
click at [604, 482] on button "Sign up" at bounding box center [618, 490] width 164 height 41
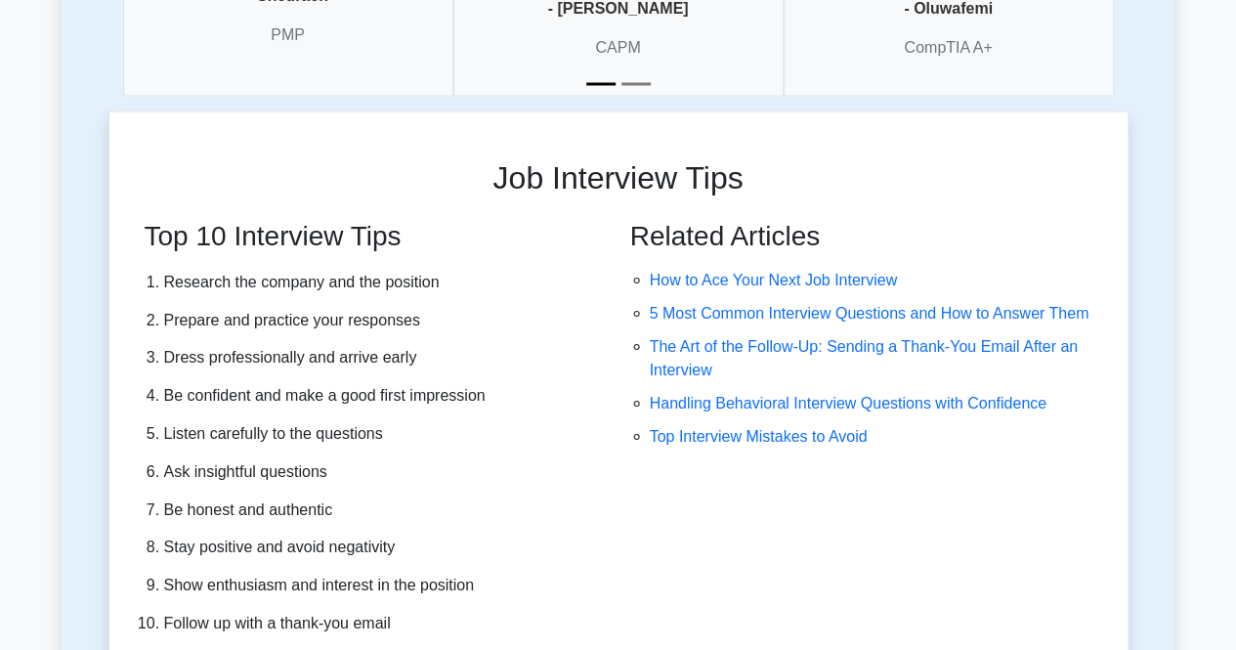
scroll to position [5463, 0]
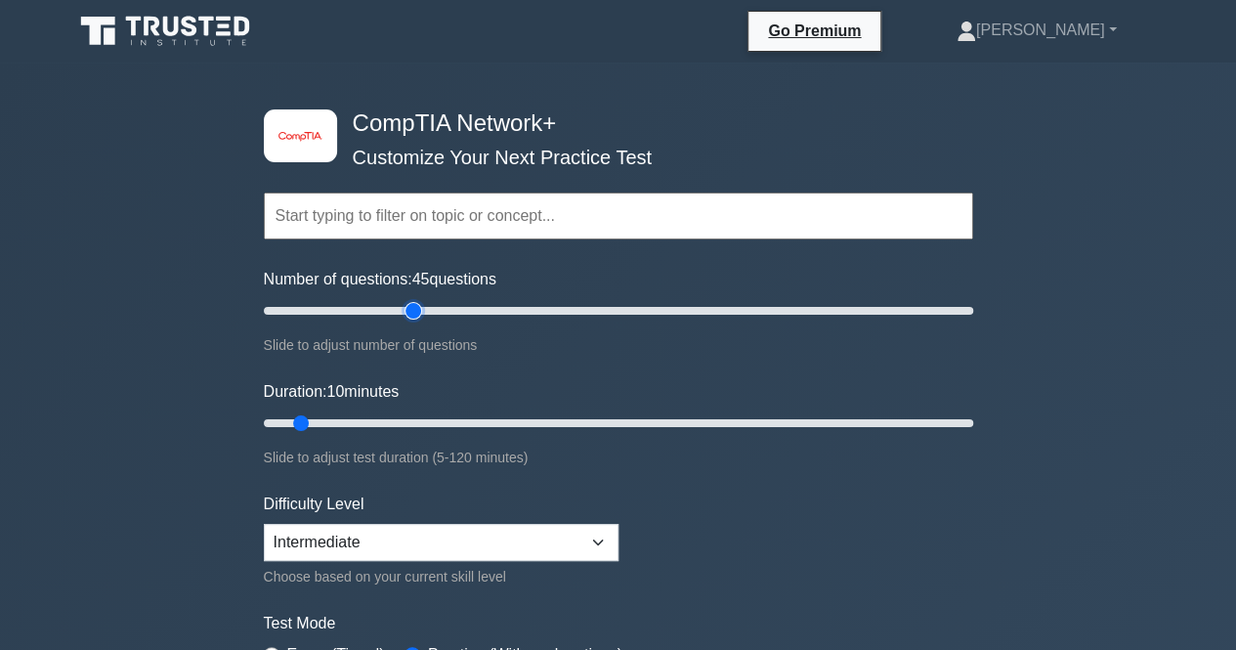
click at [407, 299] on input "Number of questions: 45 questions" at bounding box center [618, 310] width 709 height 23
click at [301, 310] on input "Number of questions: 15 questions" at bounding box center [618, 310] width 709 height 23
type input "30"
click at [352, 308] on input "Number of questions: 15 questions" at bounding box center [618, 310] width 709 height 23
click at [417, 419] on input "Duration: 30 minutes" at bounding box center [618, 422] width 709 height 23
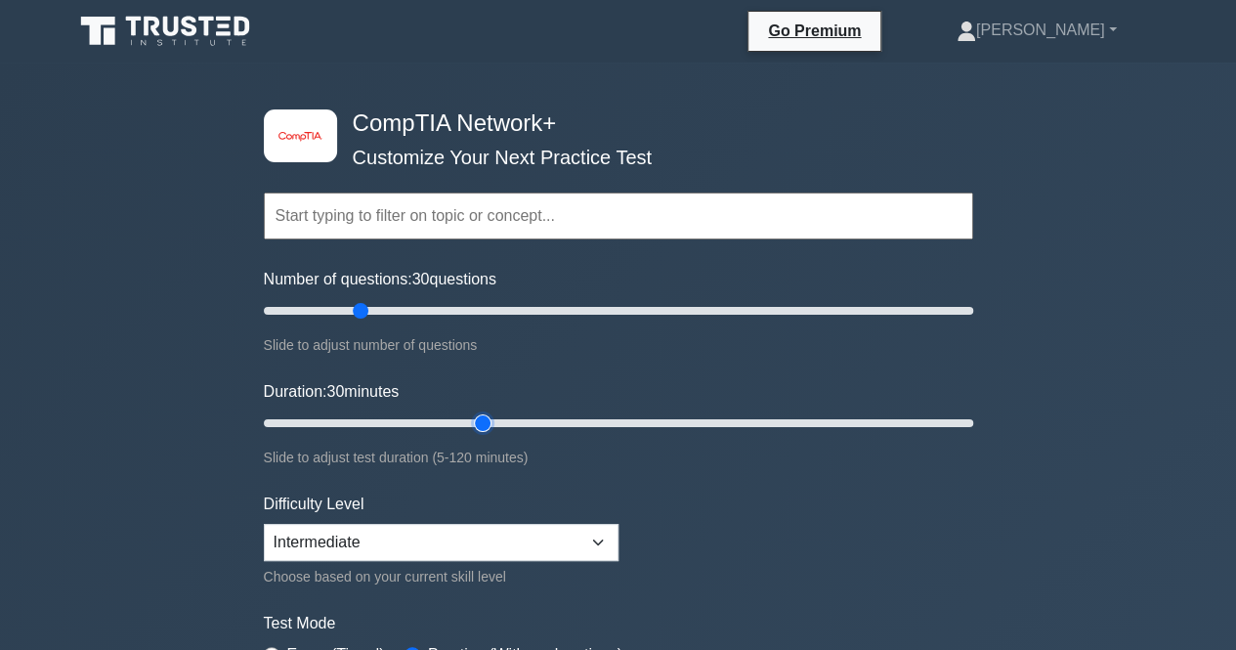
click at [484, 416] on input "Duration: 30 minutes" at bounding box center [618, 422] width 709 height 23
type input "30"
click at [432, 421] on input "Duration: 30 minutes" at bounding box center [618, 422] width 709 height 23
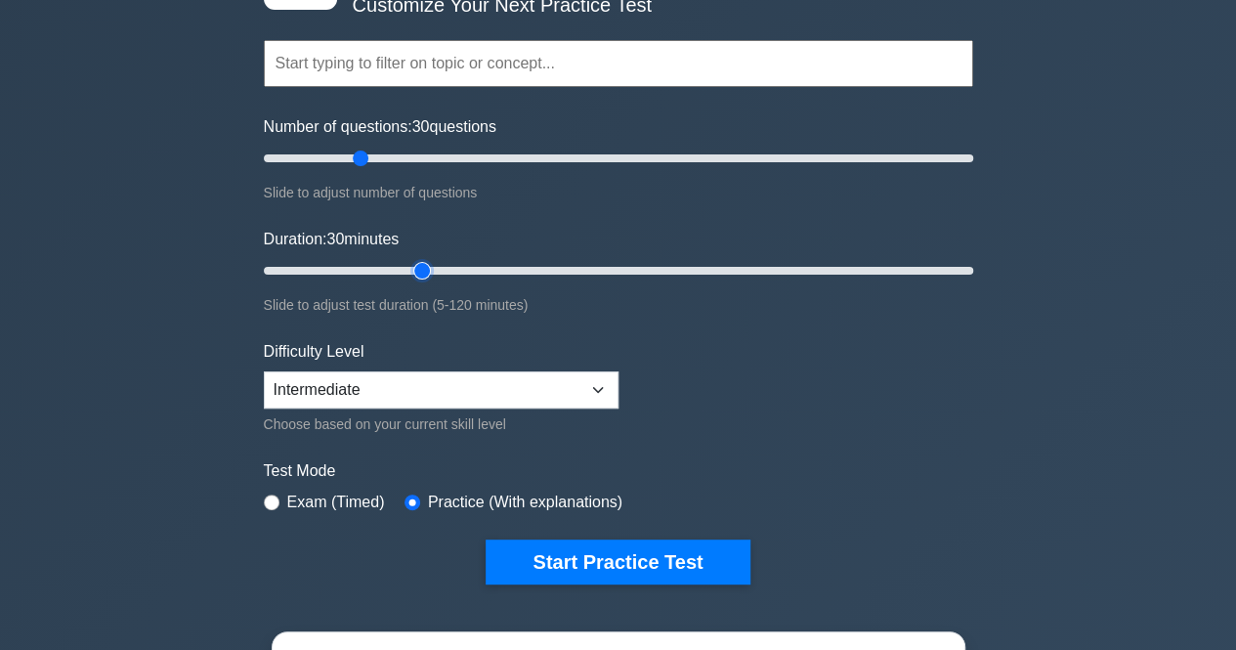
scroll to position [170, 0]
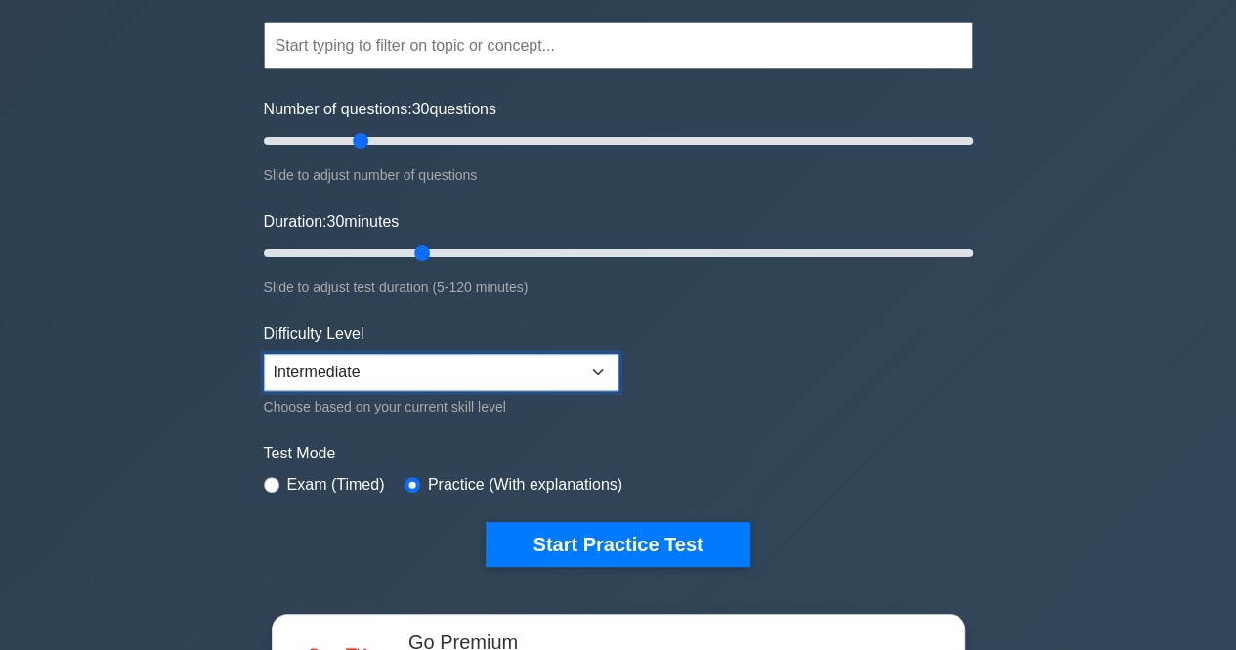
click at [455, 356] on select "Beginner Intermediate Expert" at bounding box center [441, 372] width 355 height 37
click at [762, 368] on form "Topics Networking Concepts Infrastructure Network Operations Network Security N…" at bounding box center [618, 265] width 709 height 604
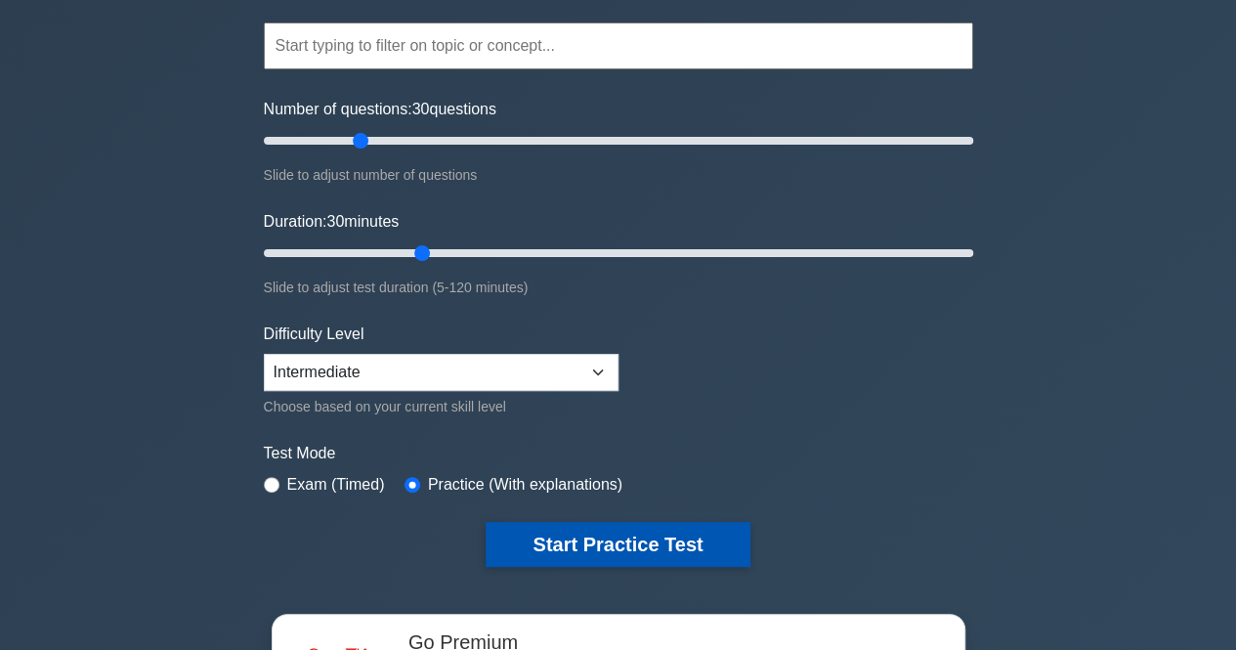
click at [605, 537] on button "Start Practice Test" at bounding box center [617, 544] width 264 height 45
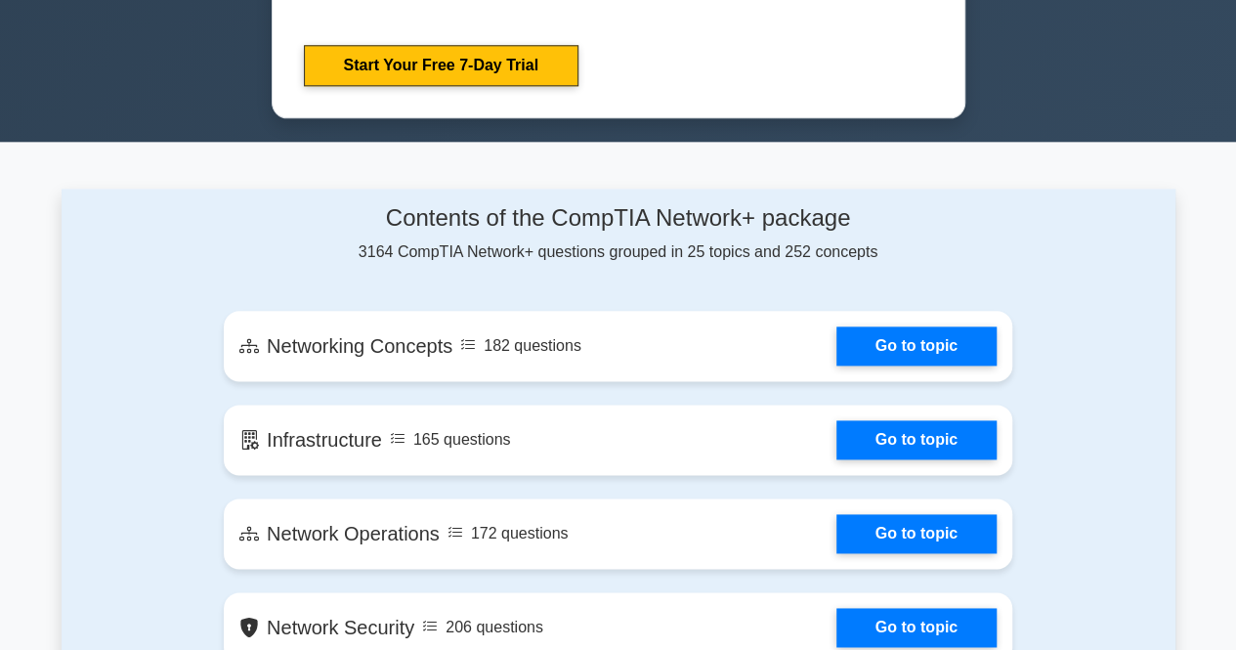
scroll to position [1077, 0]
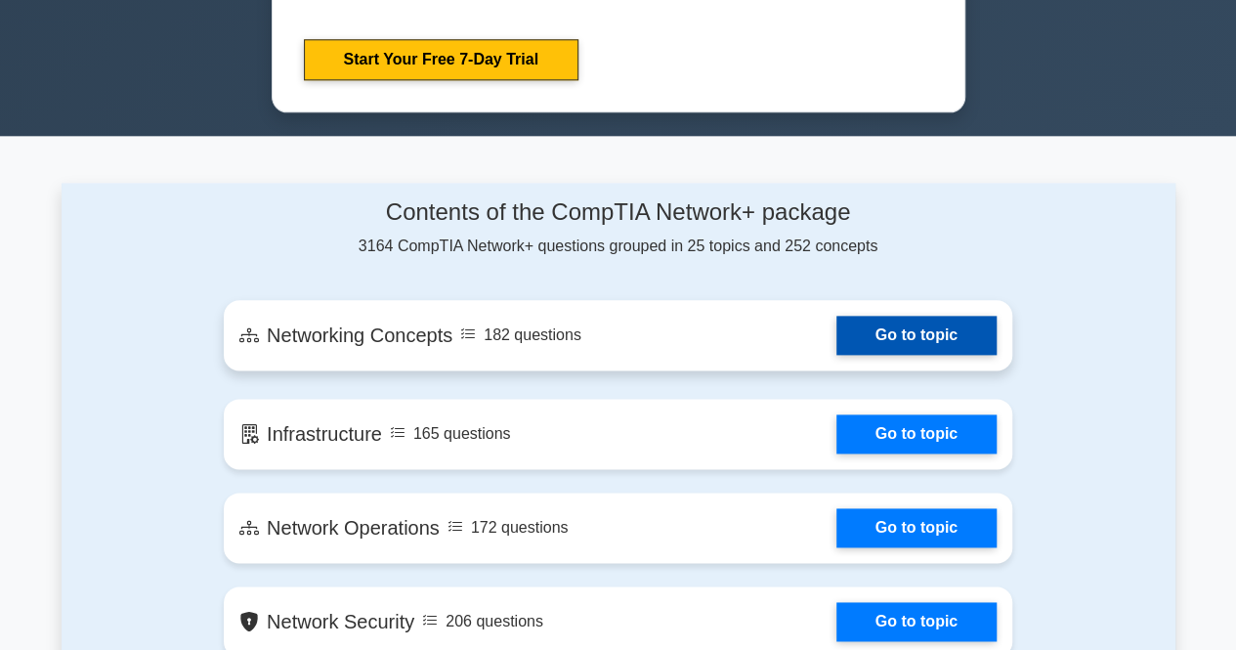
click at [883, 332] on link "Go to topic" at bounding box center [916, 334] width 160 height 39
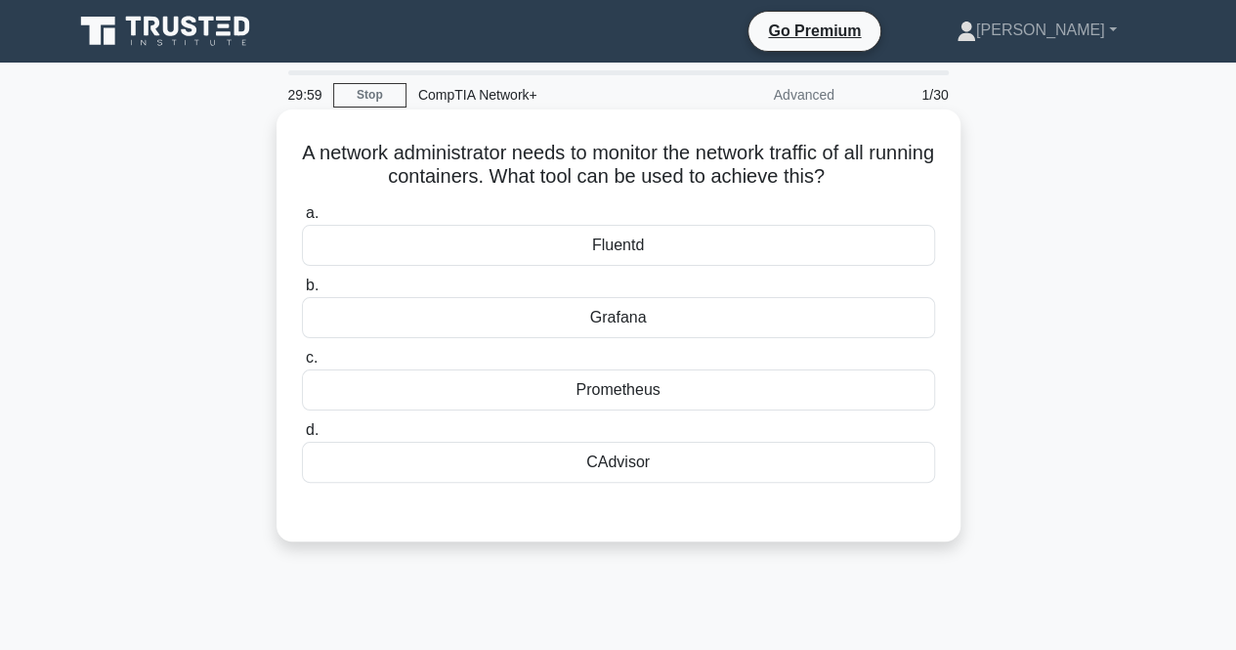
click at [556, 289] on label "b. [GEOGRAPHIC_DATA]" at bounding box center [618, 305] width 633 height 64
click at [302, 289] on input "b. [GEOGRAPHIC_DATA]" at bounding box center [302, 285] width 0 height 13
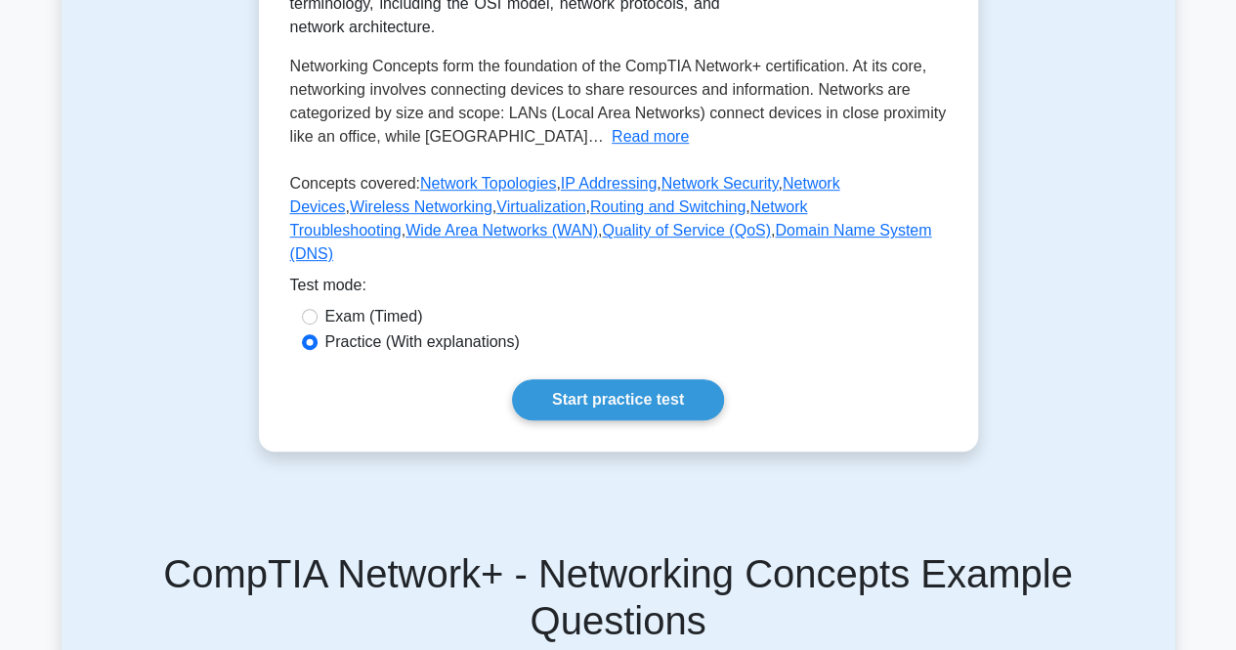
scroll to position [403, 0]
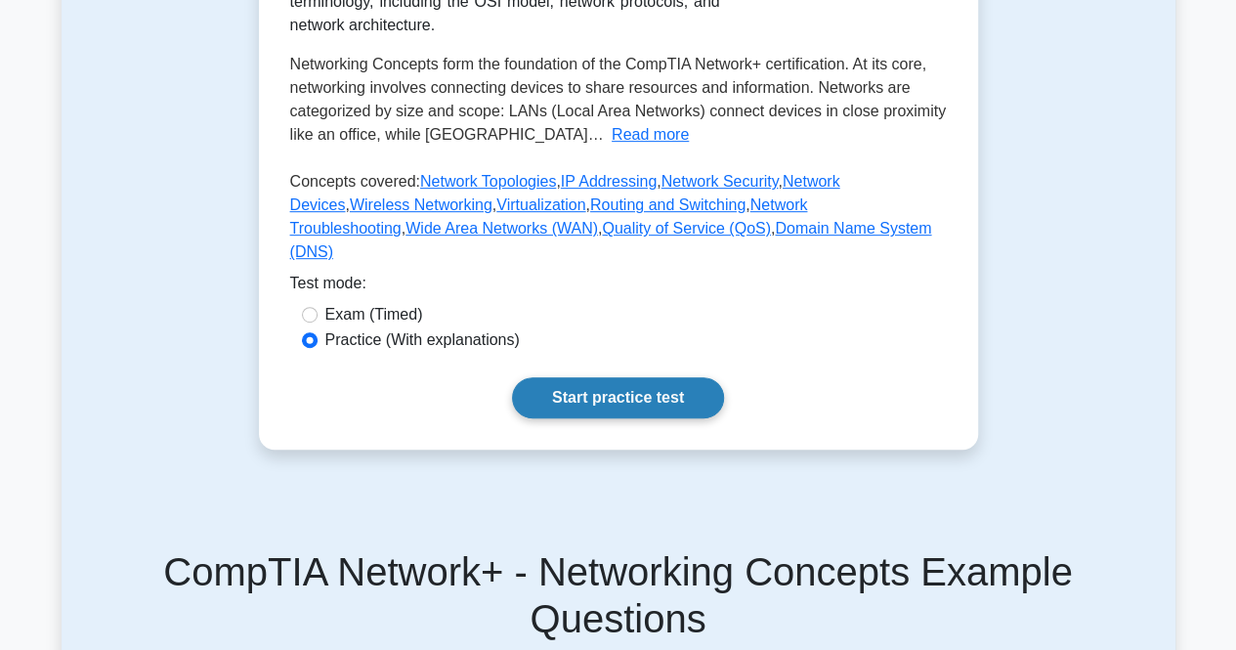
click at [633, 410] on link "Start practice test" at bounding box center [618, 397] width 212 height 41
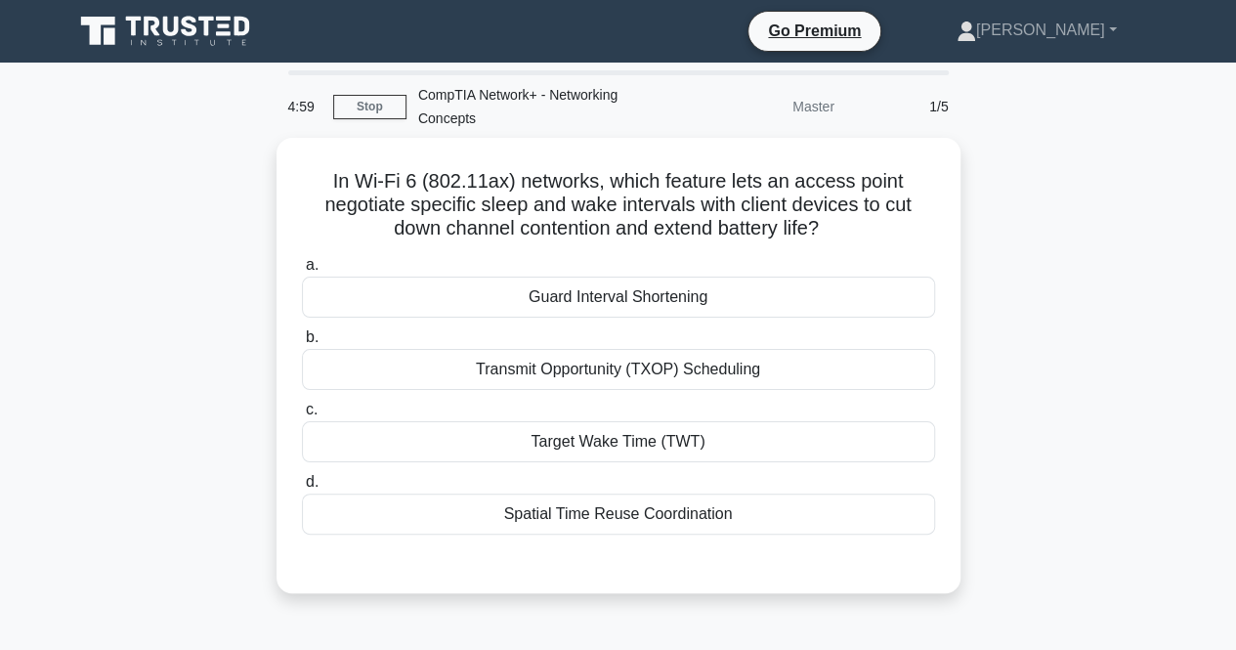
click at [633, 410] on label "c. Target Wake Time (TWT)" at bounding box center [618, 430] width 633 height 64
click at [302, 410] on input "c. Target Wake Time (TWT)" at bounding box center [302, 409] width 0 height 13
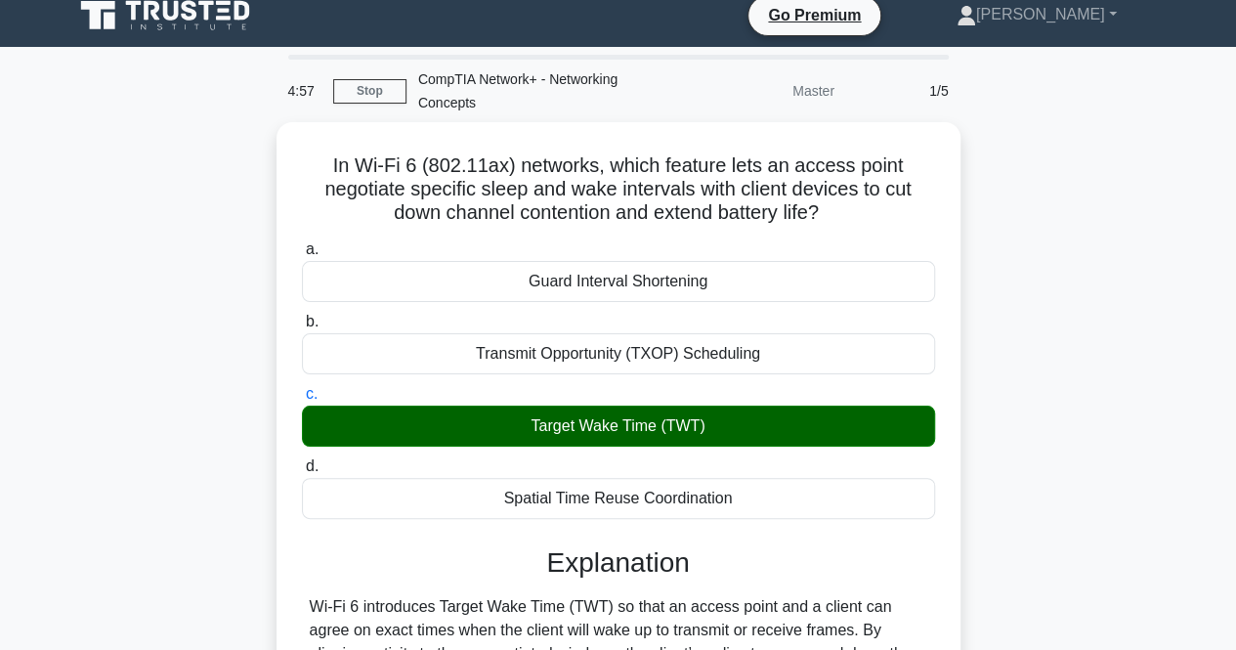
scroll to position [12, 0]
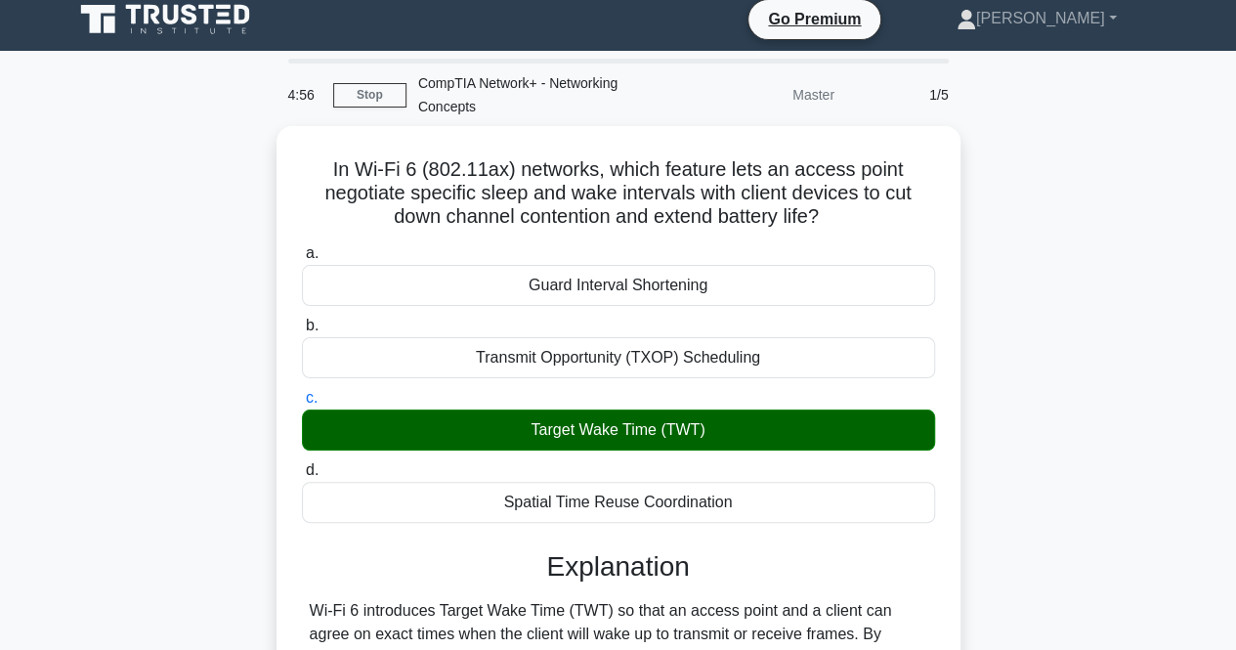
click at [633, 410] on div "Target Wake Time (TWT)" at bounding box center [618, 429] width 633 height 41
click at [302, 404] on input "c. Target Wake Time (TWT)" at bounding box center [302, 398] width 0 height 13
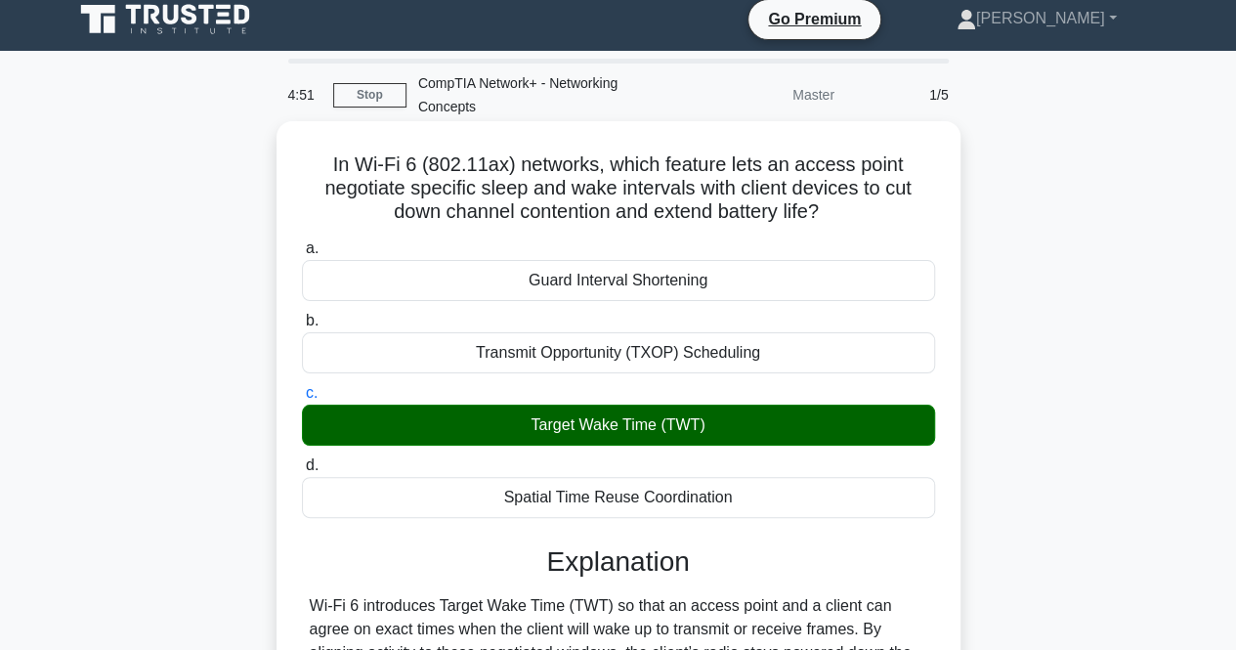
click at [602, 303] on div "a. Guard Interval Shortening b. Transmit Opportunity (TXOP) Scheduling c. d." at bounding box center [618, 376] width 656 height 289
click at [608, 356] on div "Transmit Opportunity (TXOP) Scheduling" at bounding box center [618, 352] width 633 height 41
click at [302, 327] on input "b. Transmit Opportunity (TXOP) Scheduling" at bounding box center [302, 320] width 0 height 13
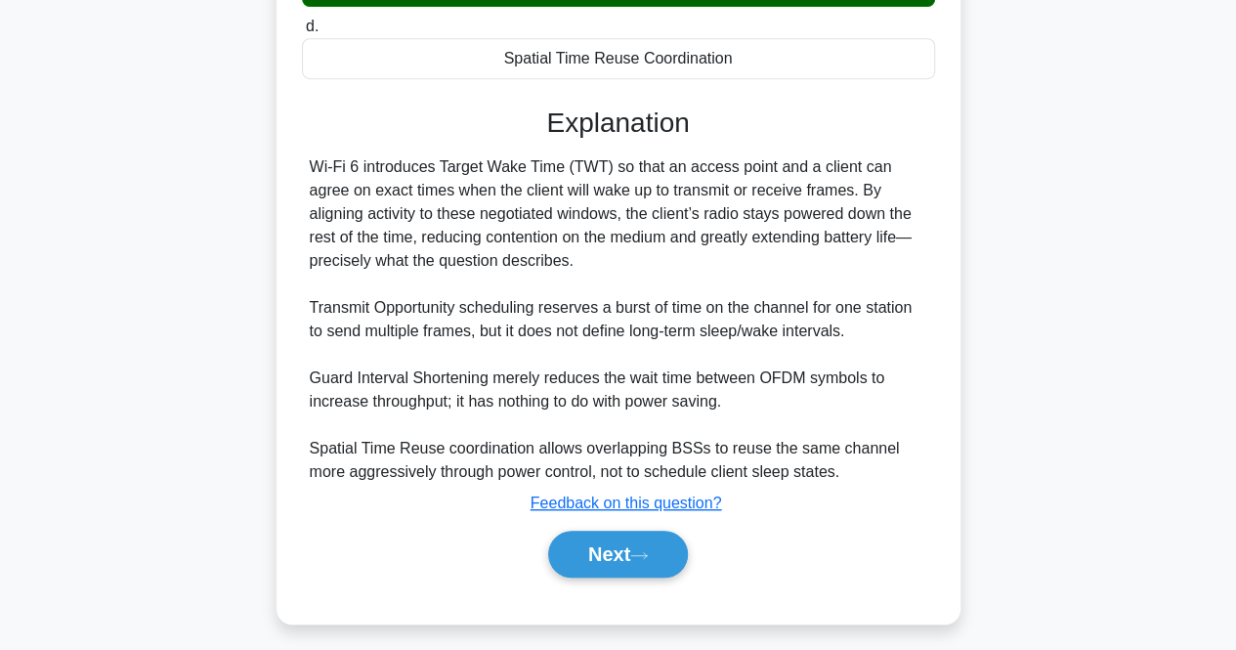
scroll to position [461, 0]
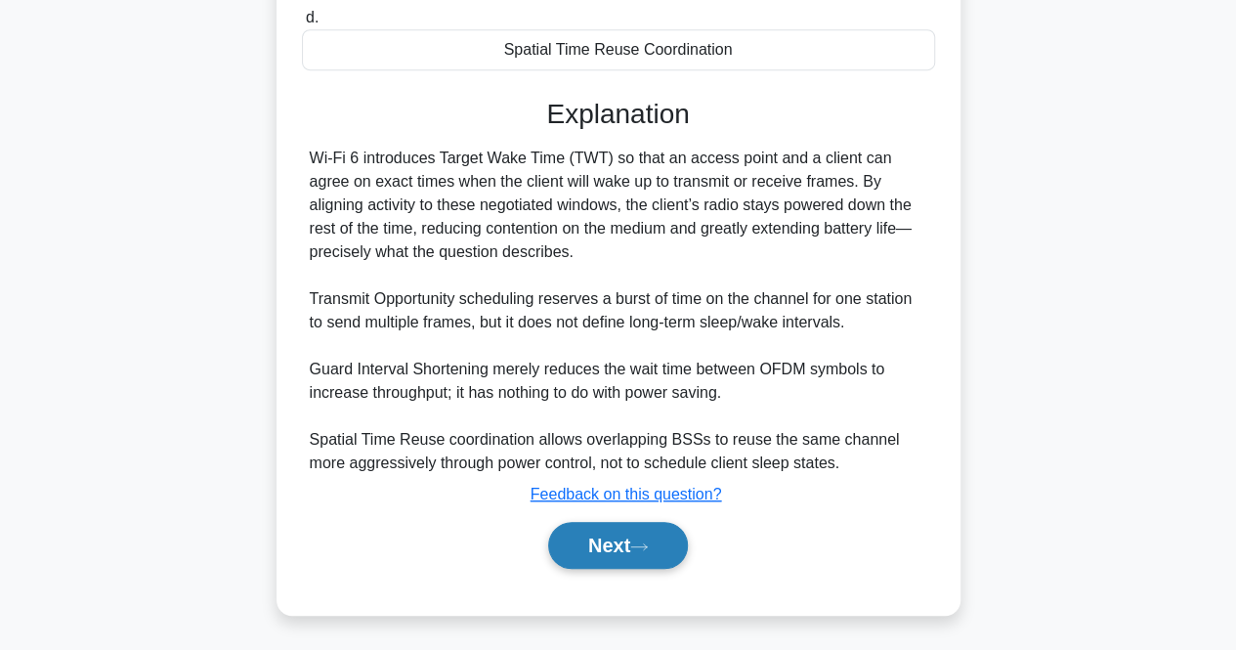
click at [602, 544] on button "Next" at bounding box center [618, 545] width 140 height 47
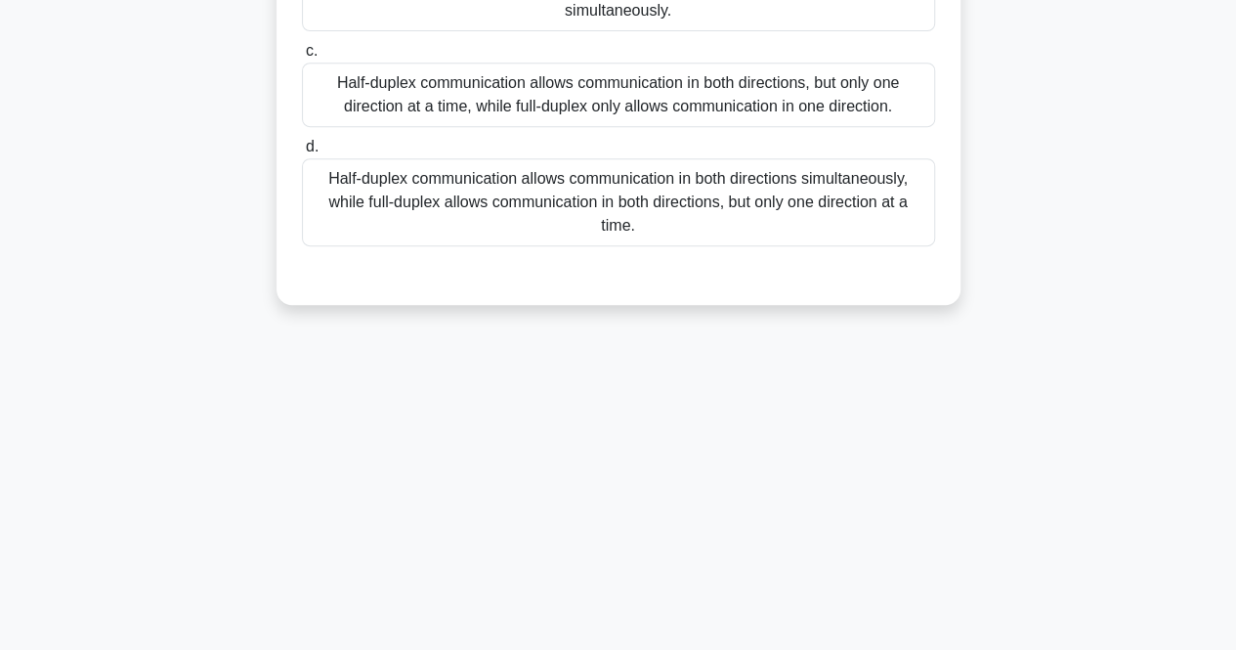
scroll to position [405, 0]
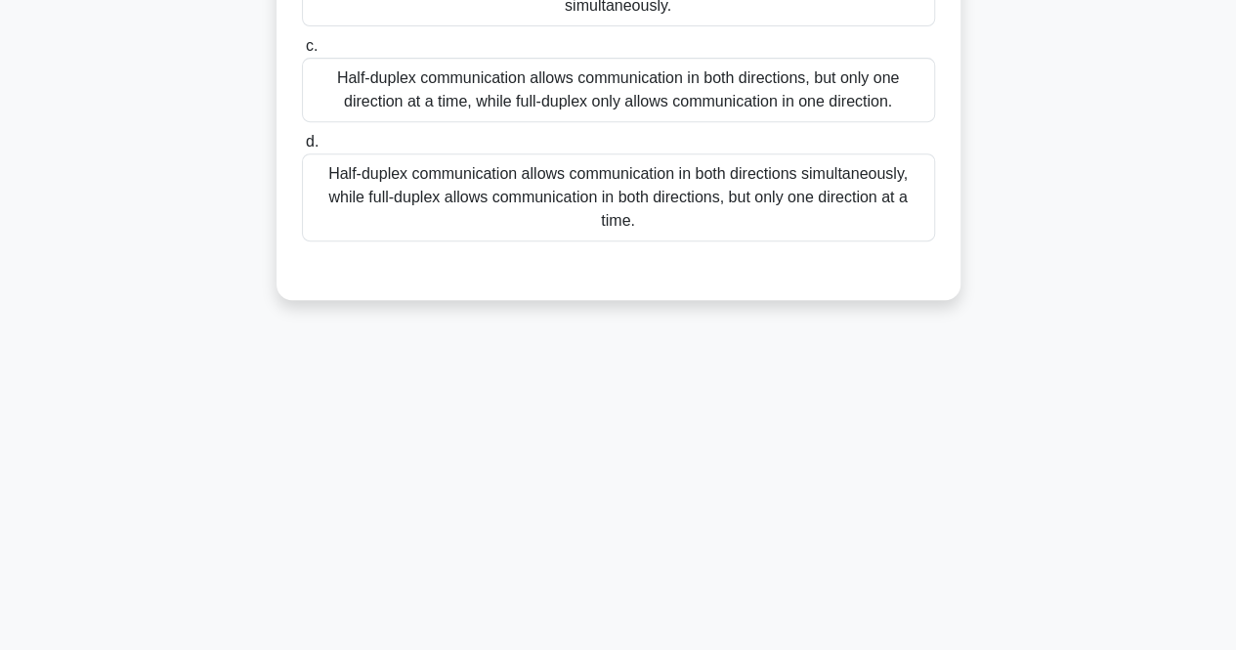
click at [666, 204] on div "Half-duplex communication allows communication in both directions simultaneousl…" at bounding box center [618, 197] width 633 height 88
click at [302, 148] on input "d. Half-duplex communication allows communication in both directions simultaneo…" at bounding box center [302, 142] width 0 height 13
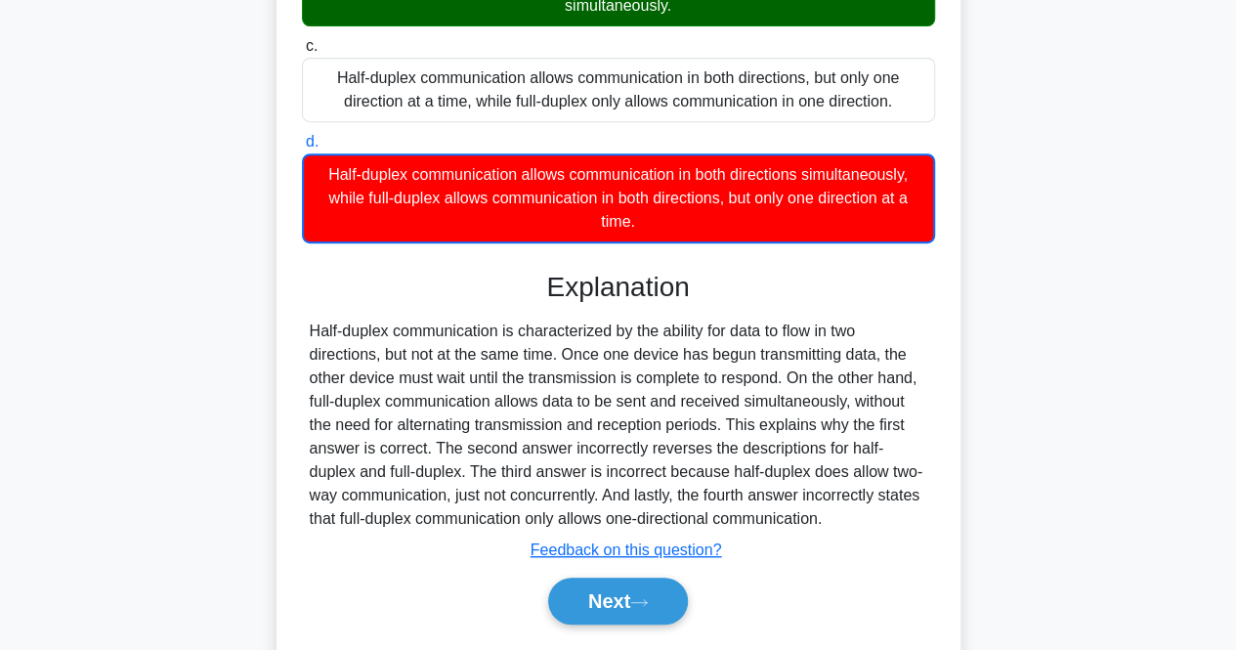
scroll to position [461, 0]
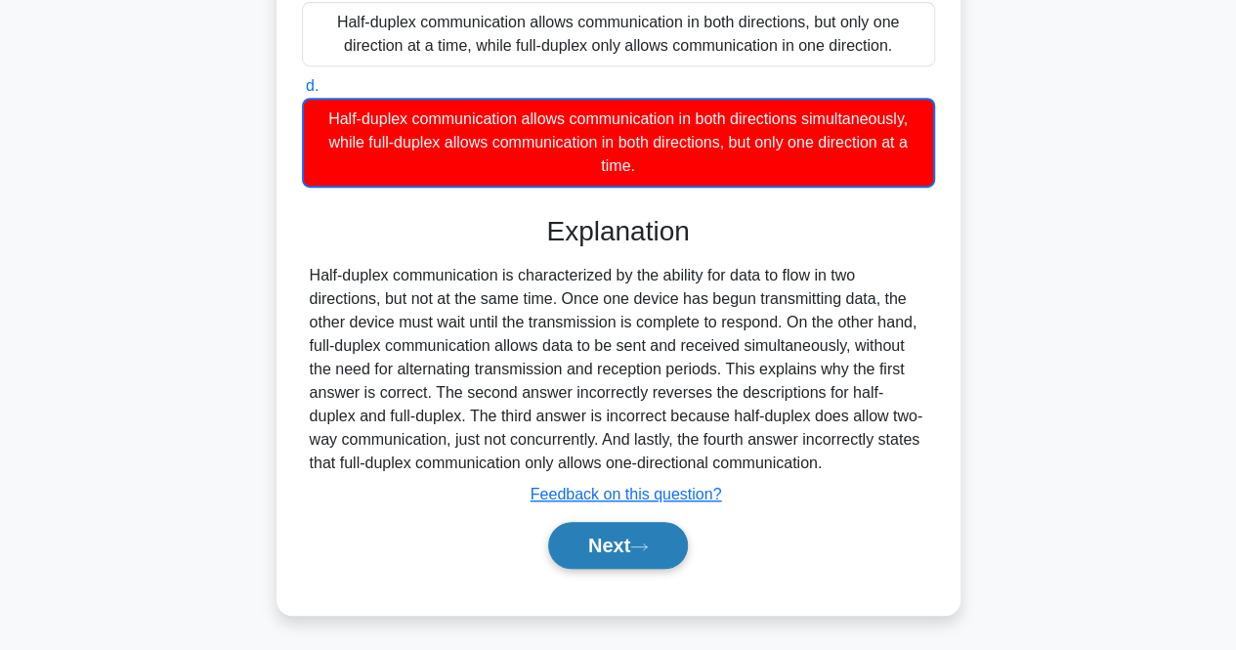
click at [598, 532] on button "Next" at bounding box center [618, 545] width 140 height 47
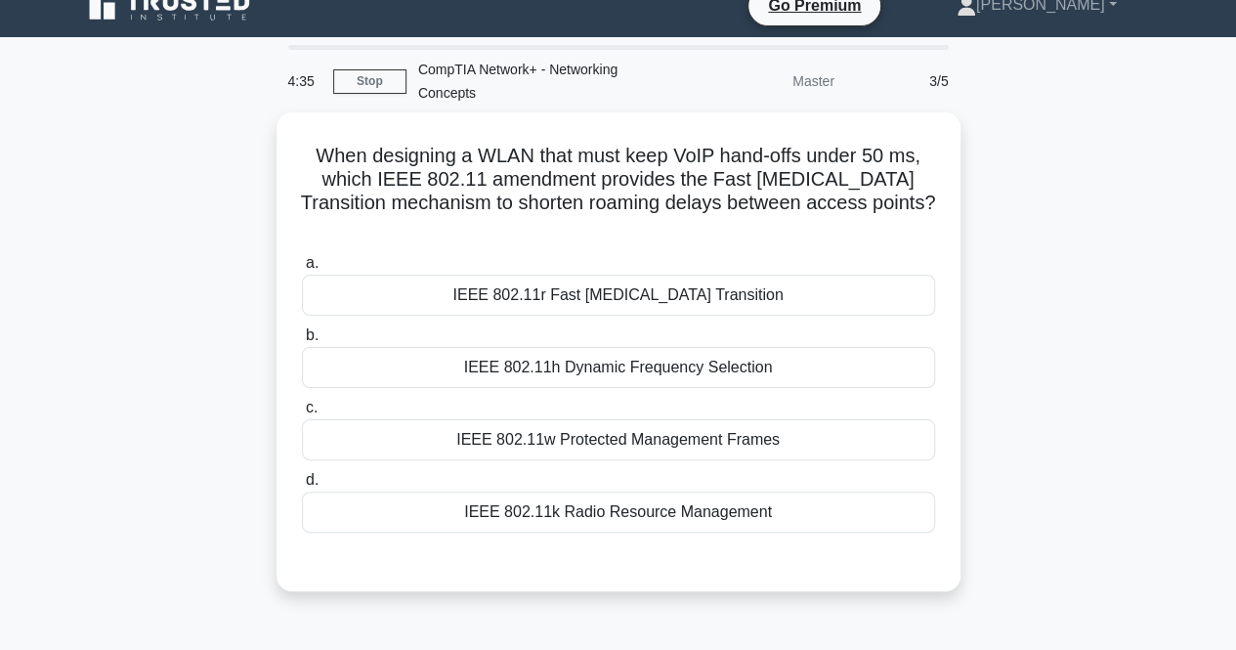
scroll to position [29, 0]
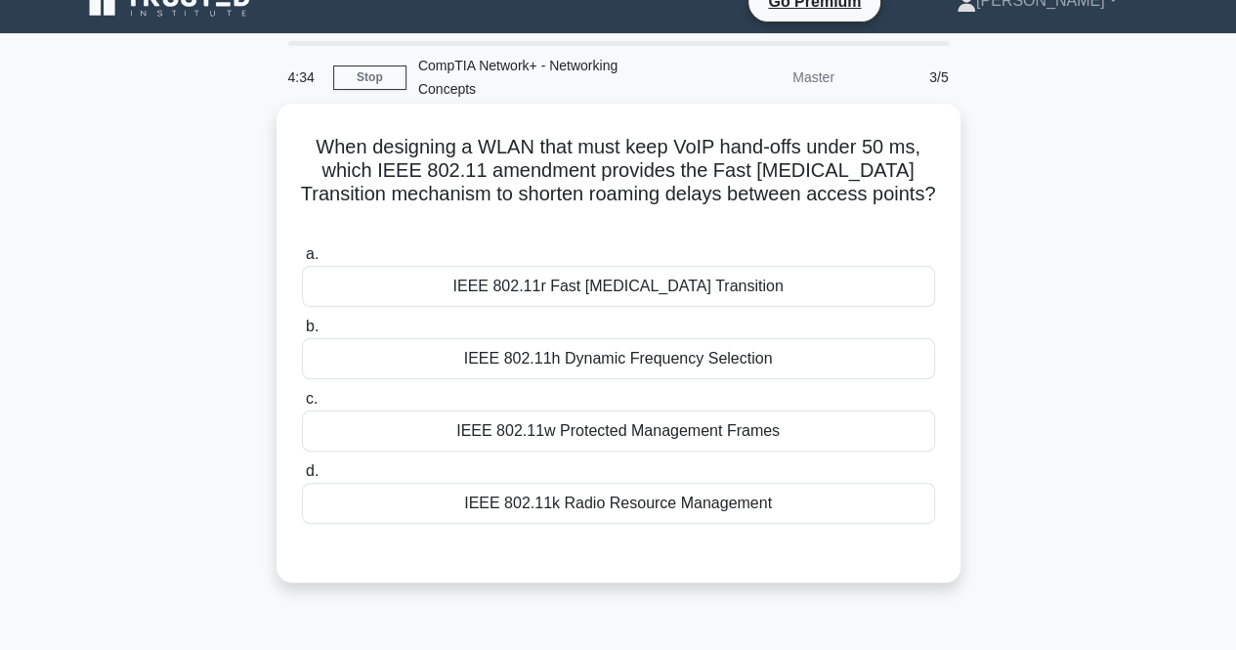
click at [721, 338] on div "IEEE 802.11h Dynamic Frequency Selection" at bounding box center [618, 358] width 633 height 41
click at [302, 333] on input "b. IEEE 802.11h Dynamic Frequency Selection" at bounding box center [302, 326] width 0 height 13
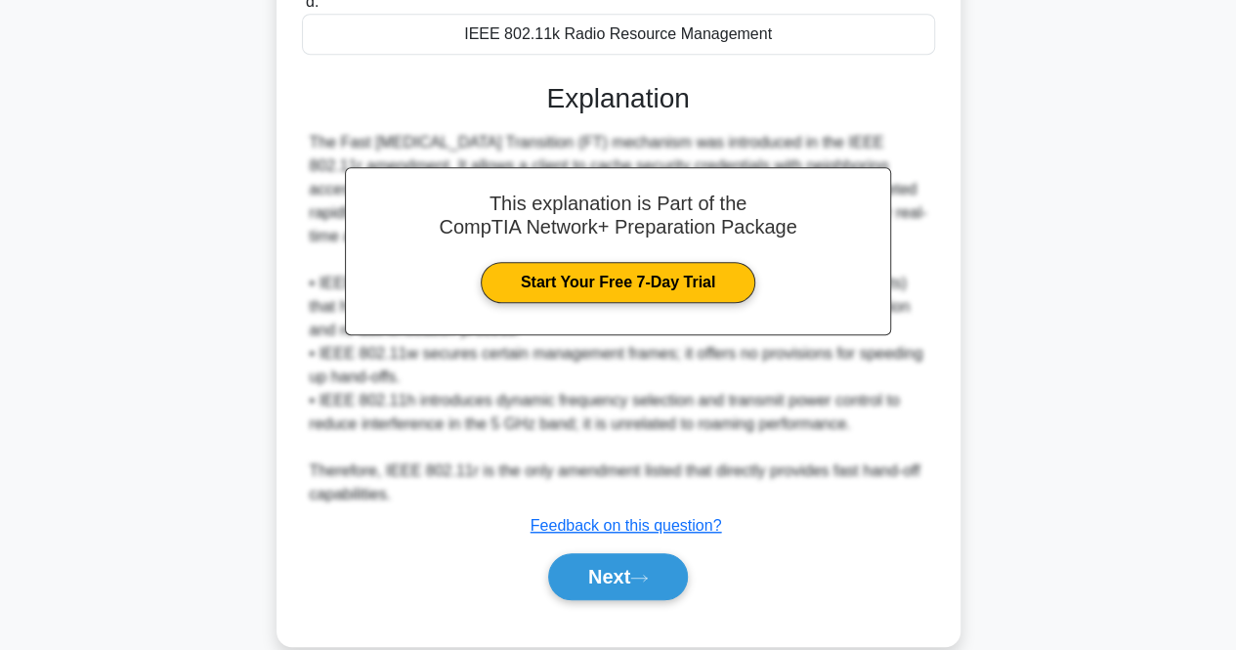
scroll to position [506, 0]
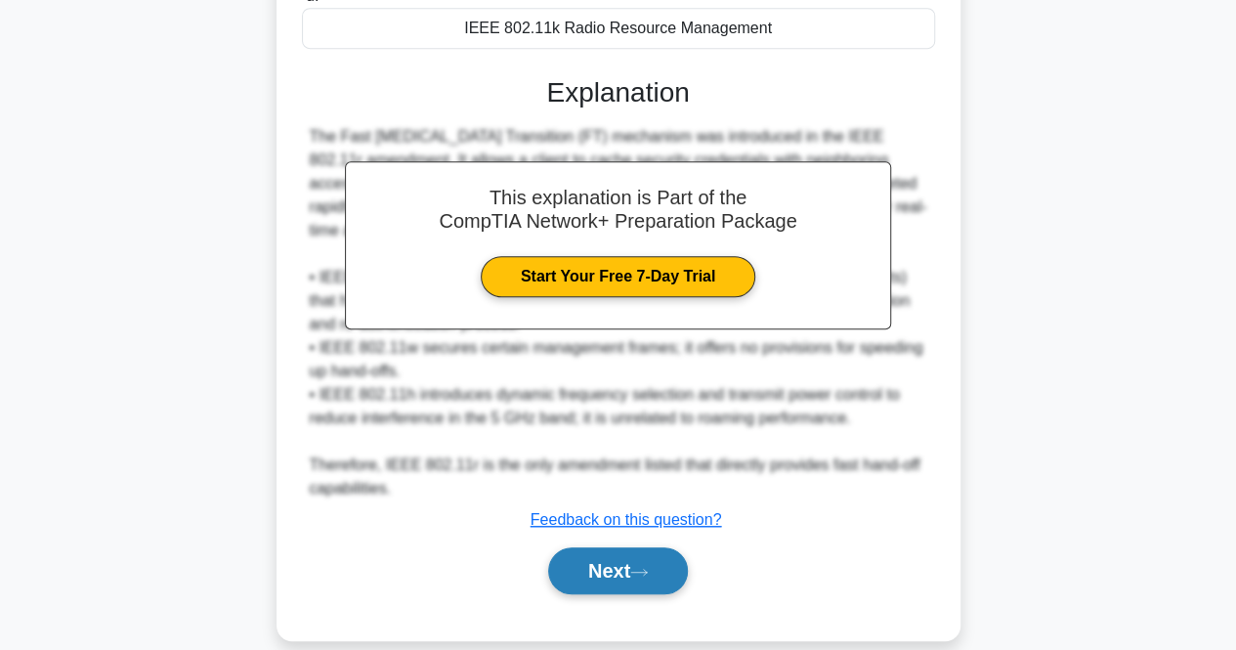
click at [627, 550] on button "Next" at bounding box center [618, 570] width 140 height 47
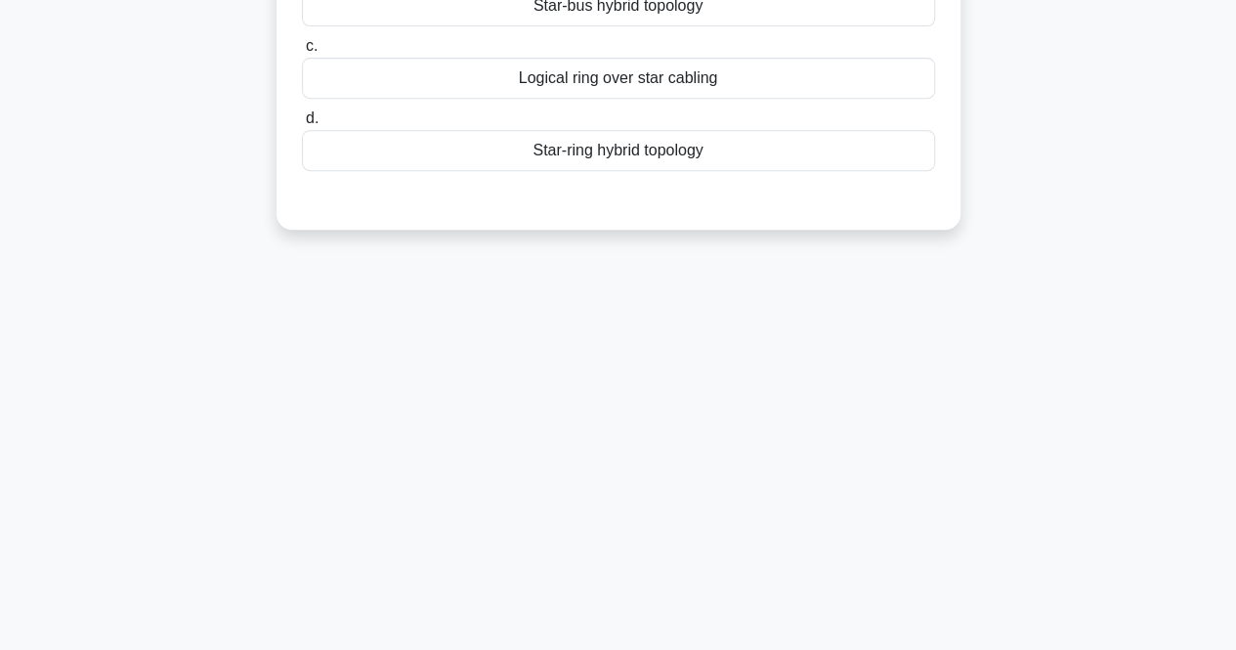
click at [721, 175] on div "a. Extended star infrastructure b. Star-bus hybrid topology" at bounding box center [618, 46] width 637 height 320
click at [645, 154] on div "Star-ring hybrid topology" at bounding box center [618, 150] width 633 height 41
click at [302, 125] on input "d. Star-ring hybrid topology" at bounding box center [302, 118] width 0 height 13
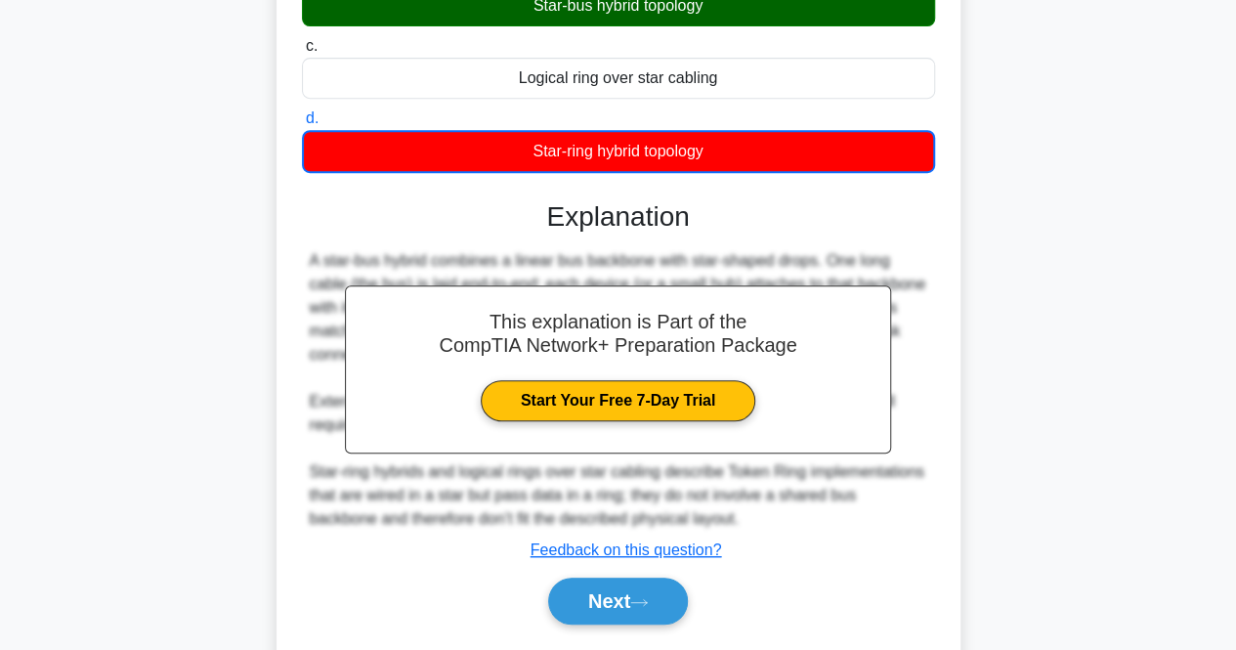
scroll to position [461, 0]
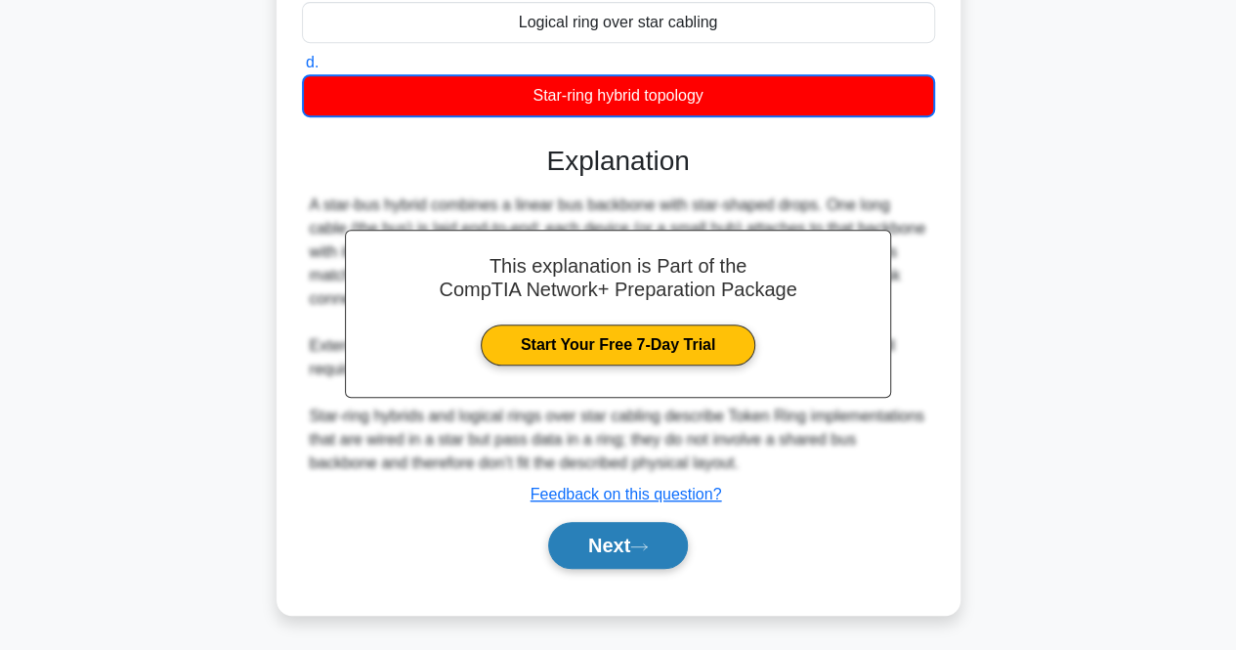
click at [586, 522] on button "Next" at bounding box center [618, 545] width 140 height 47
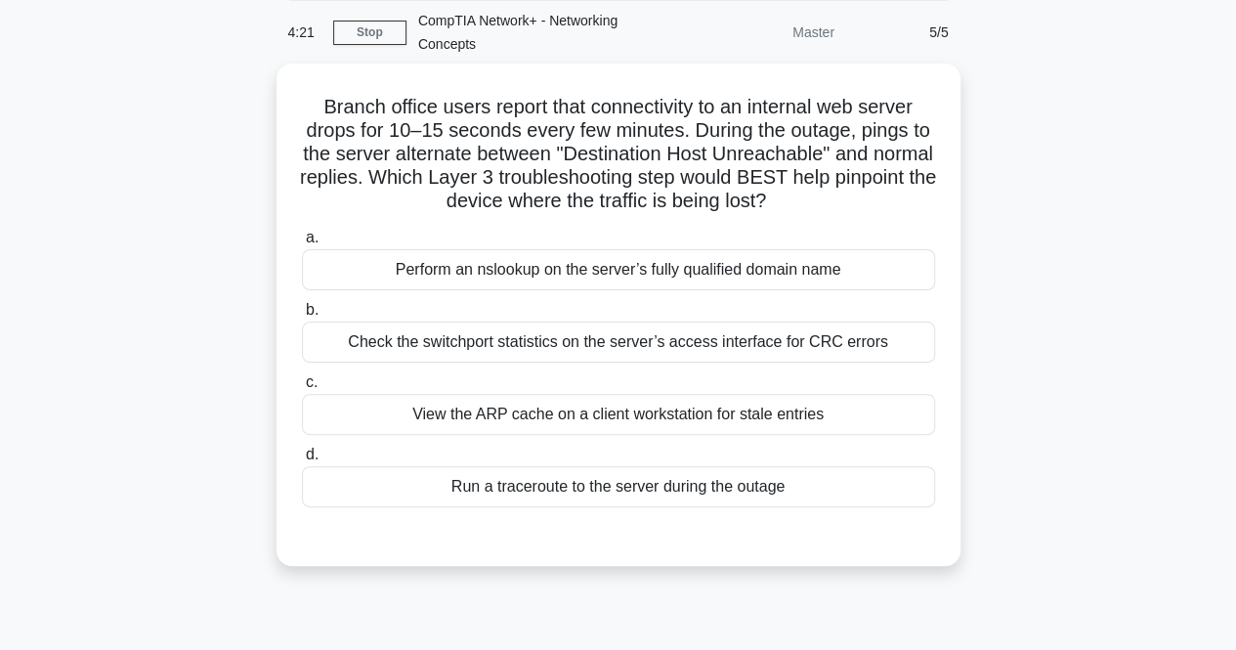
scroll to position [75, 0]
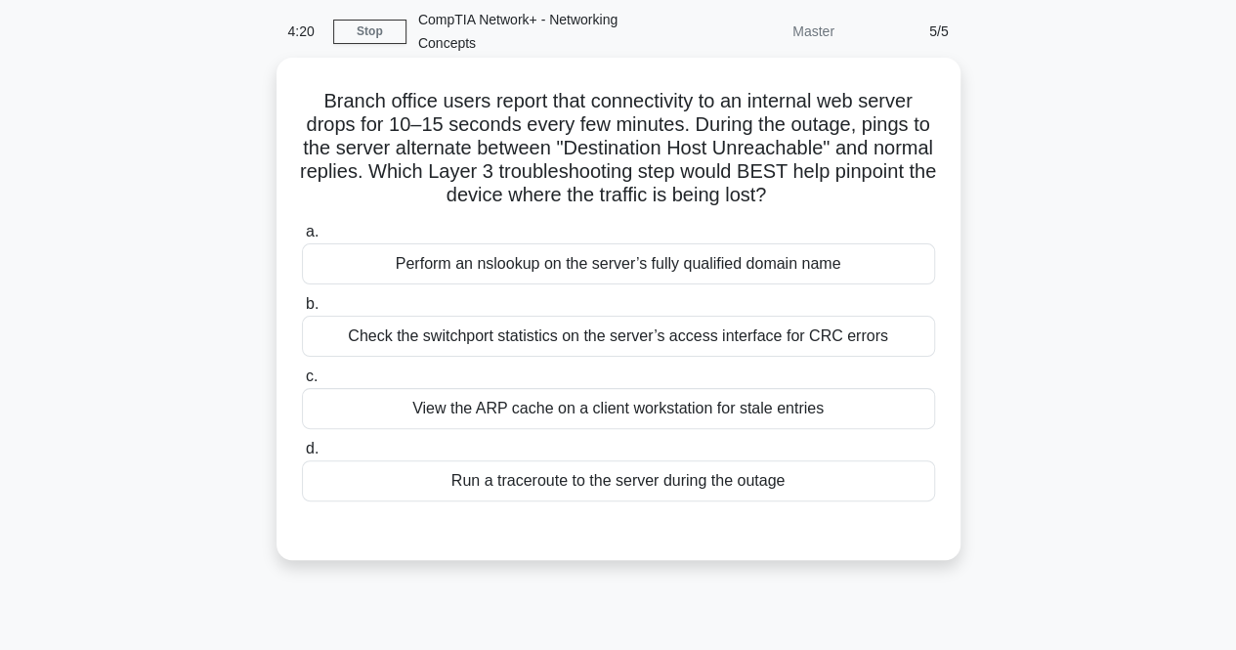
click at [669, 304] on label "b. Check the switchport statistics on the server’s access interface for CRC err…" at bounding box center [618, 324] width 633 height 64
click at [302, 304] on input "b. Check the switchport statistics on the server’s access interface for CRC err…" at bounding box center [302, 304] width 0 height 13
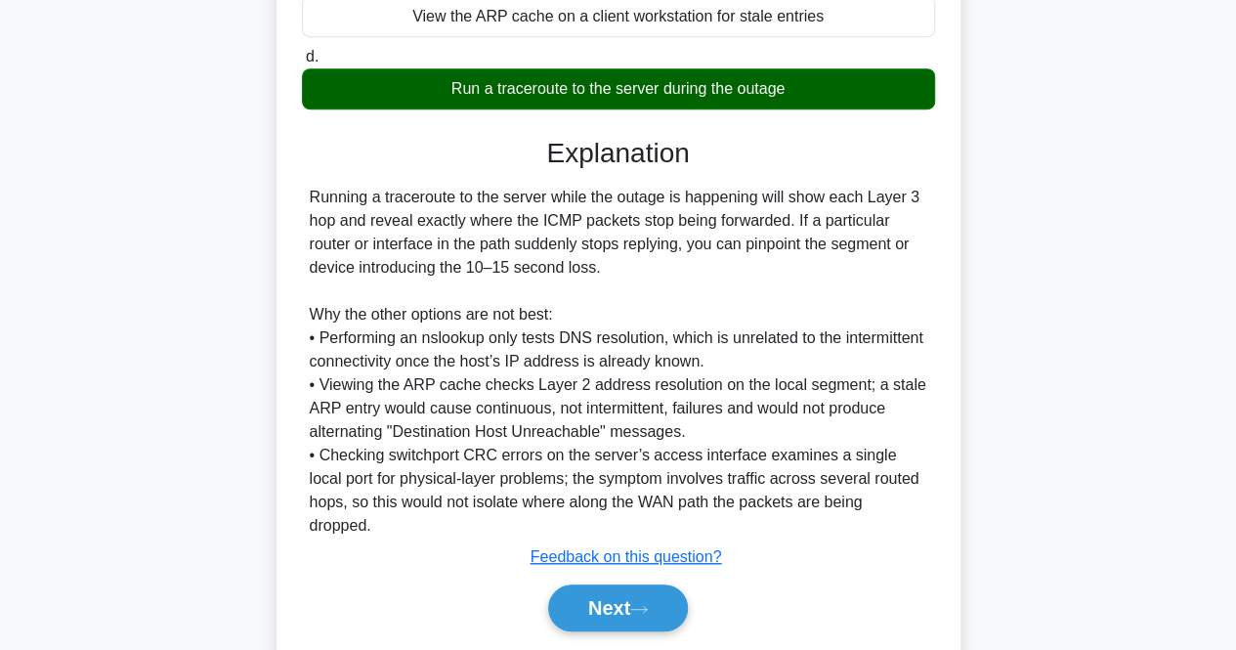
scroll to position [508, 0]
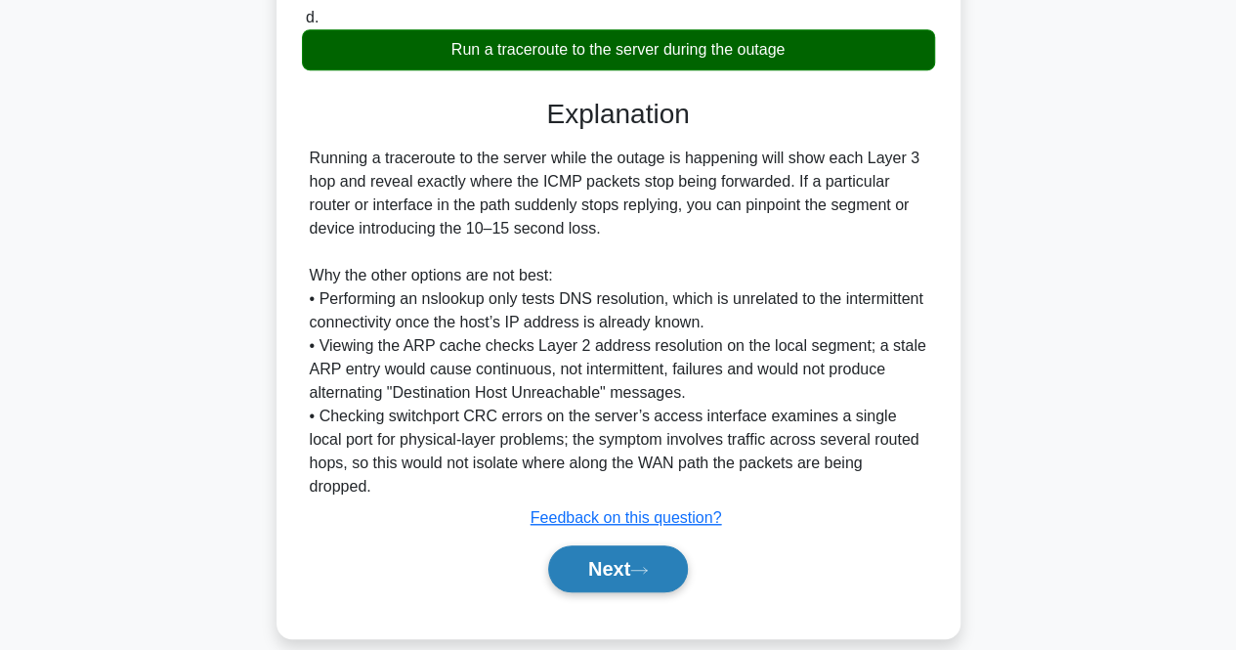
click at [646, 565] on icon at bounding box center [639, 570] width 18 height 11
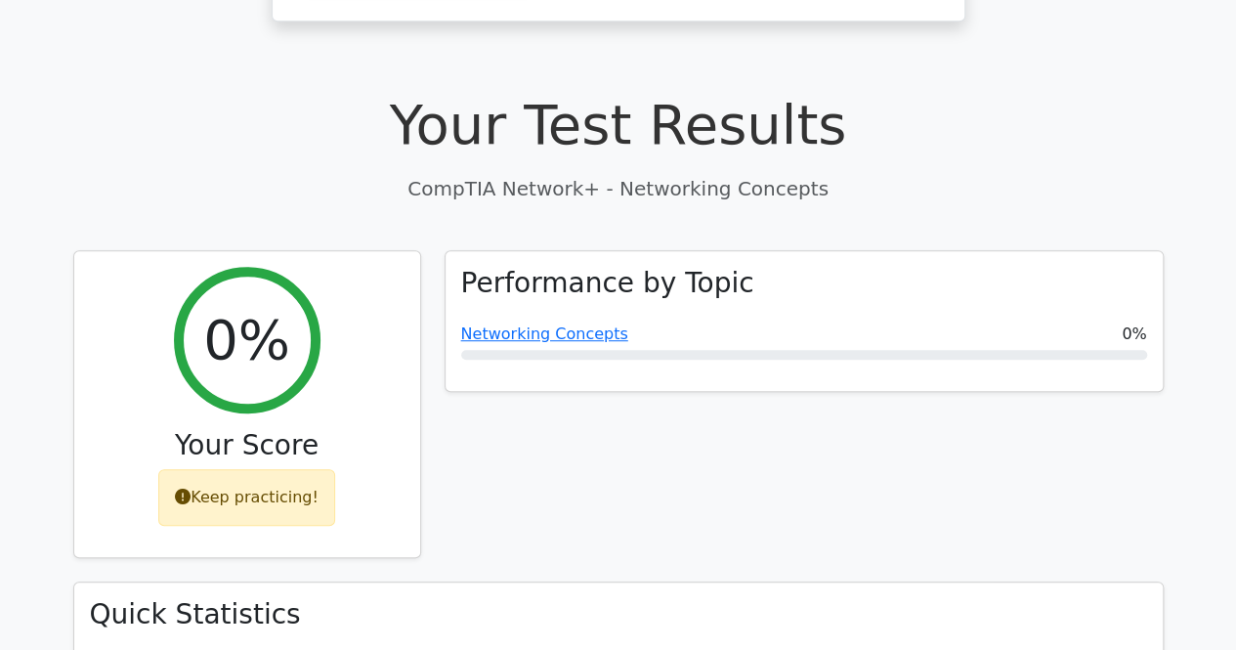
scroll to position [531, 0]
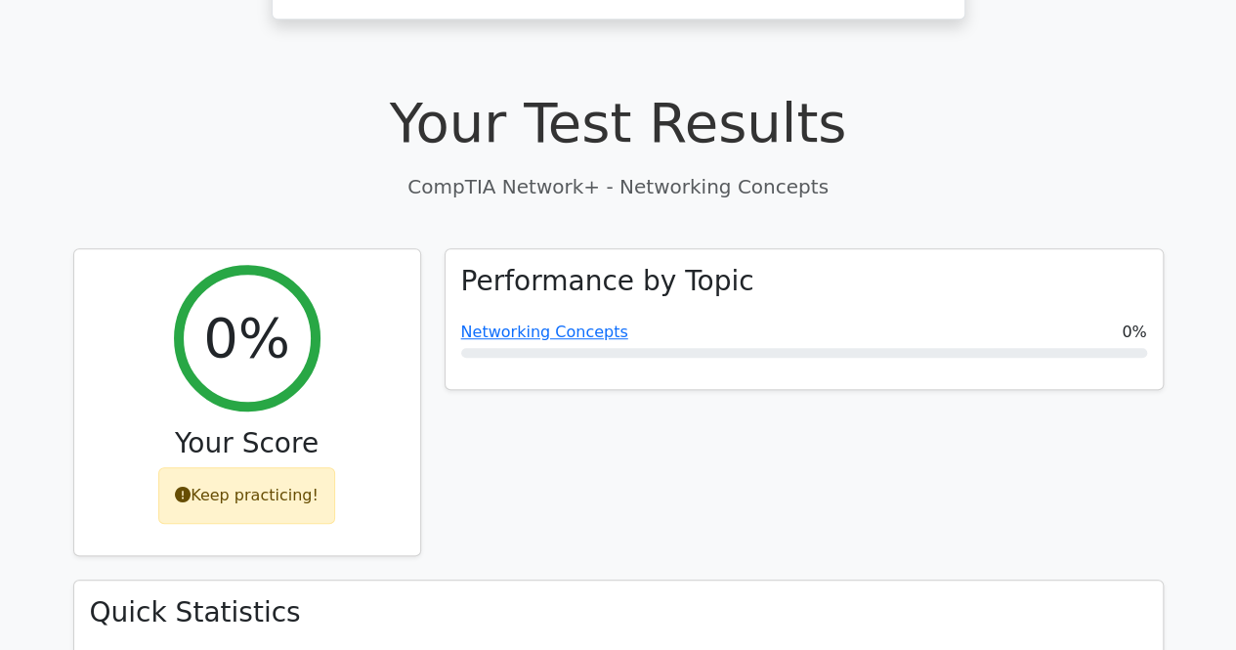
click at [646, 596] on h3 "Quick Statistics" at bounding box center [618, 612] width 1057 height 33
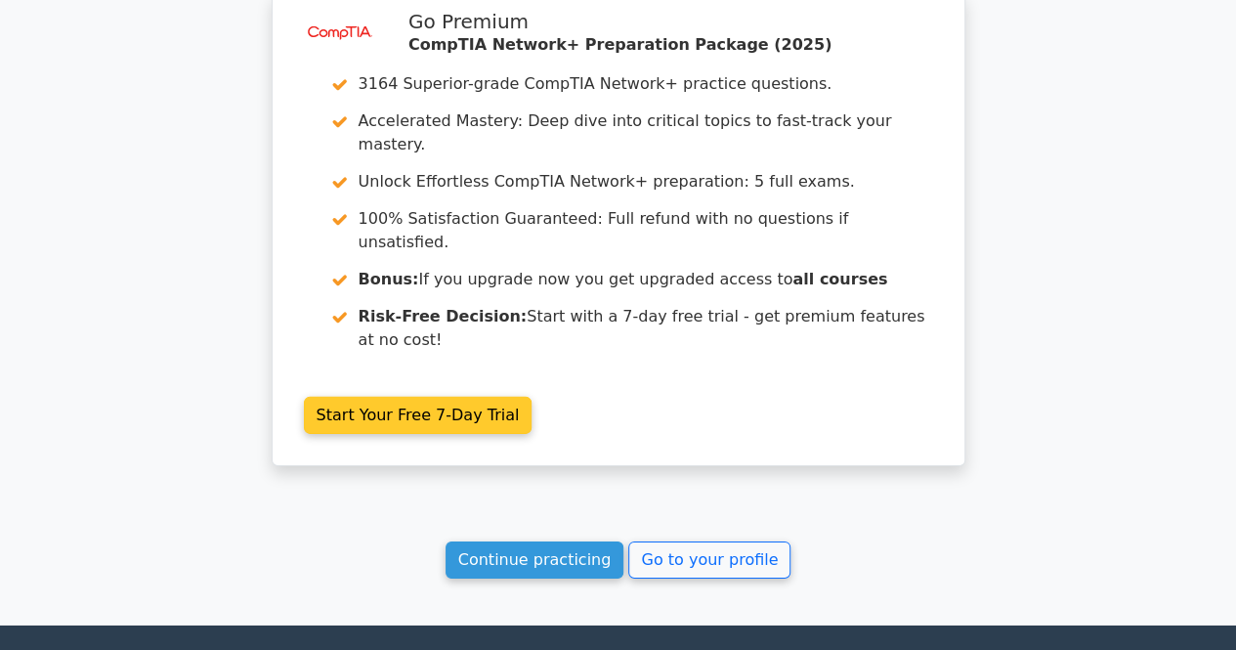
scroll to position [2831, 0]
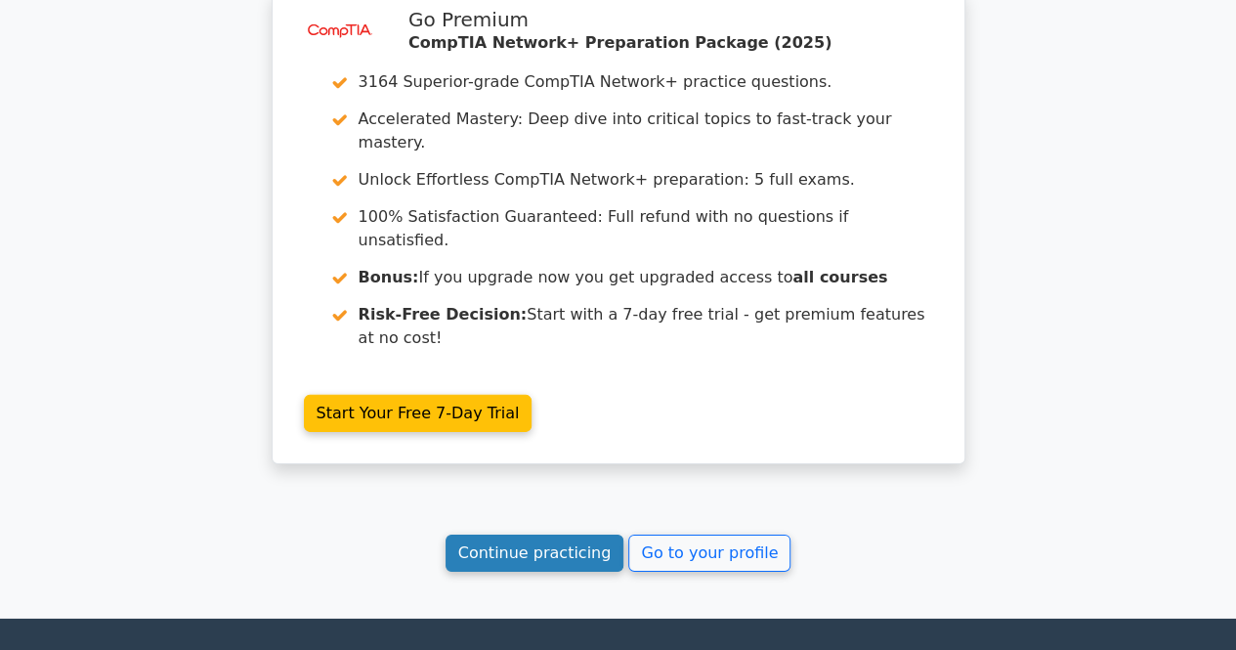
click at [557, 534] on link "Continue practicing" at bounding box center [534, 552] width 179 height 37
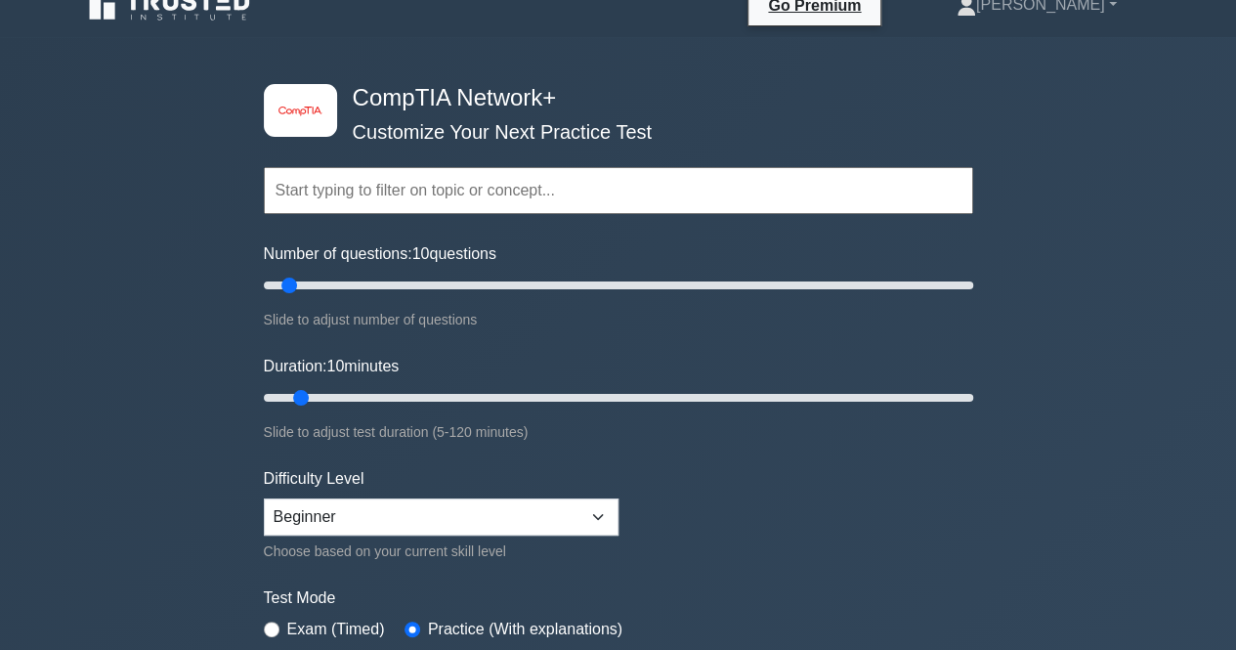
scroll to position [27, 0]
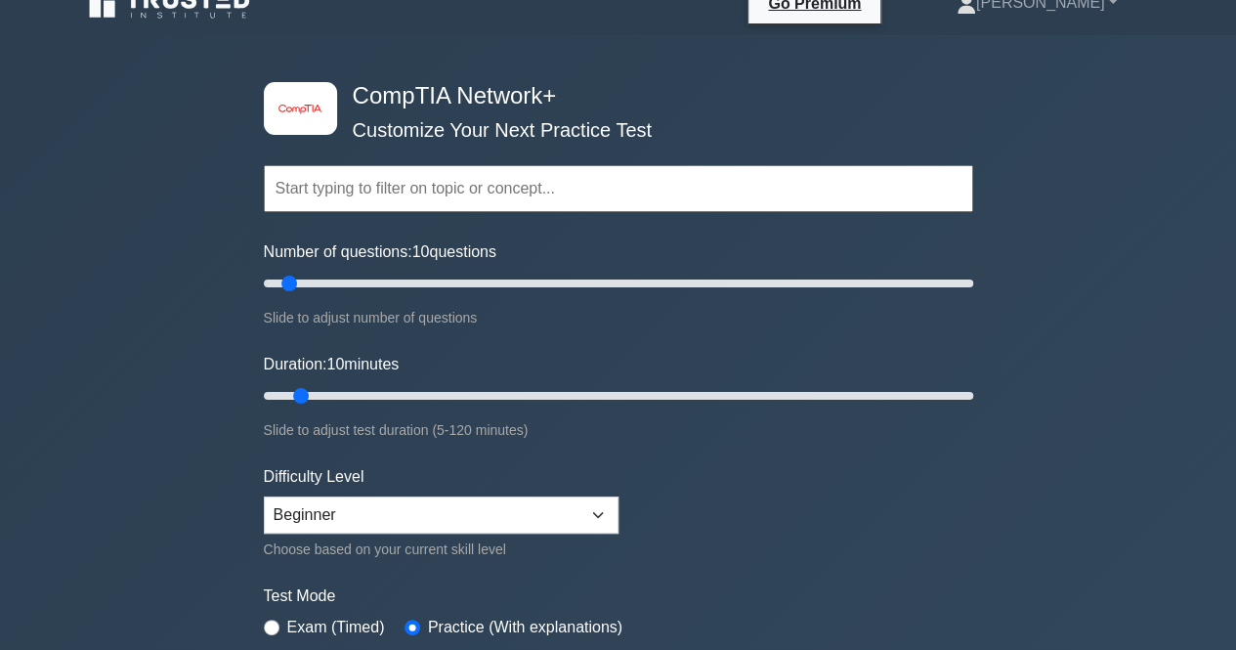
click at [637, 183] on input "text" at bounding box center [618, 188] width 709 height 47
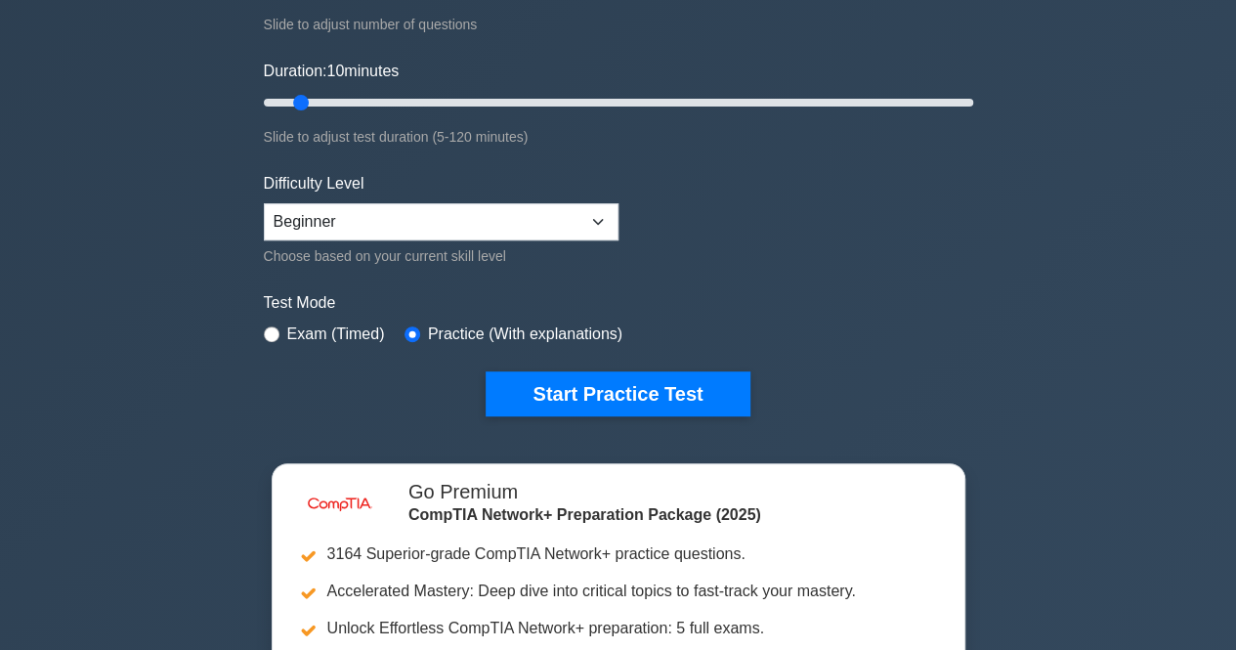
scroll to position [0, 0]
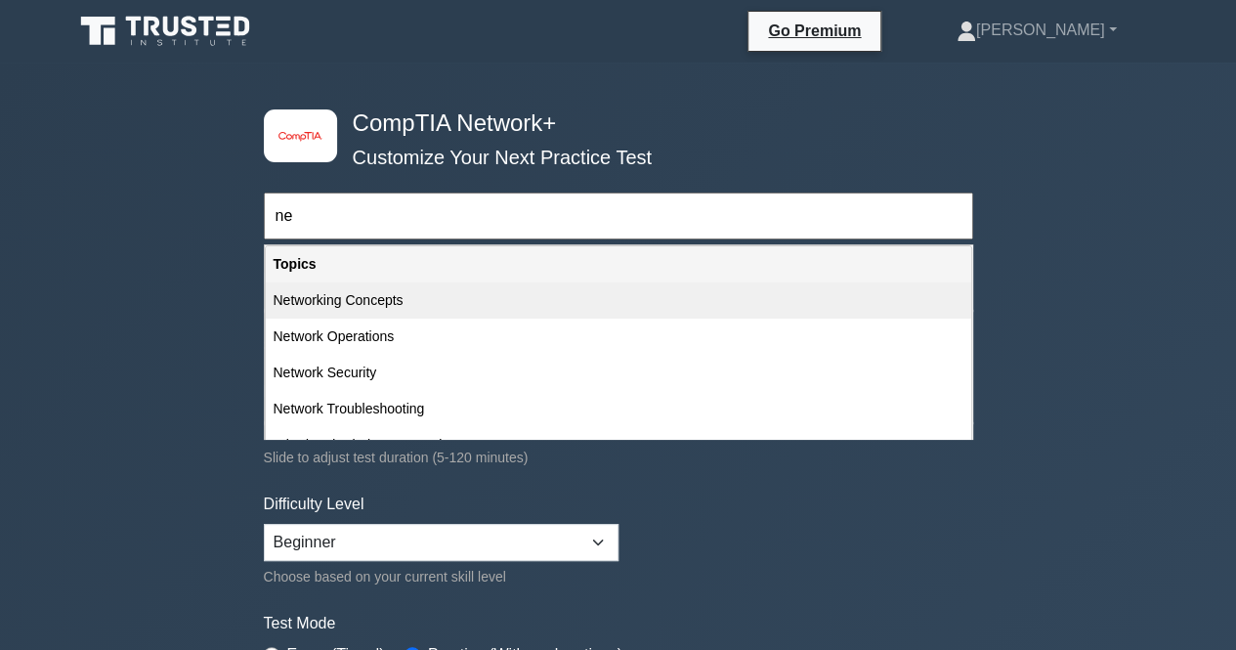
click at [356, 304] on div "Networking Concepts" at bounding box center [618, 300] width 705 height 36
type input "Networking Concepts"
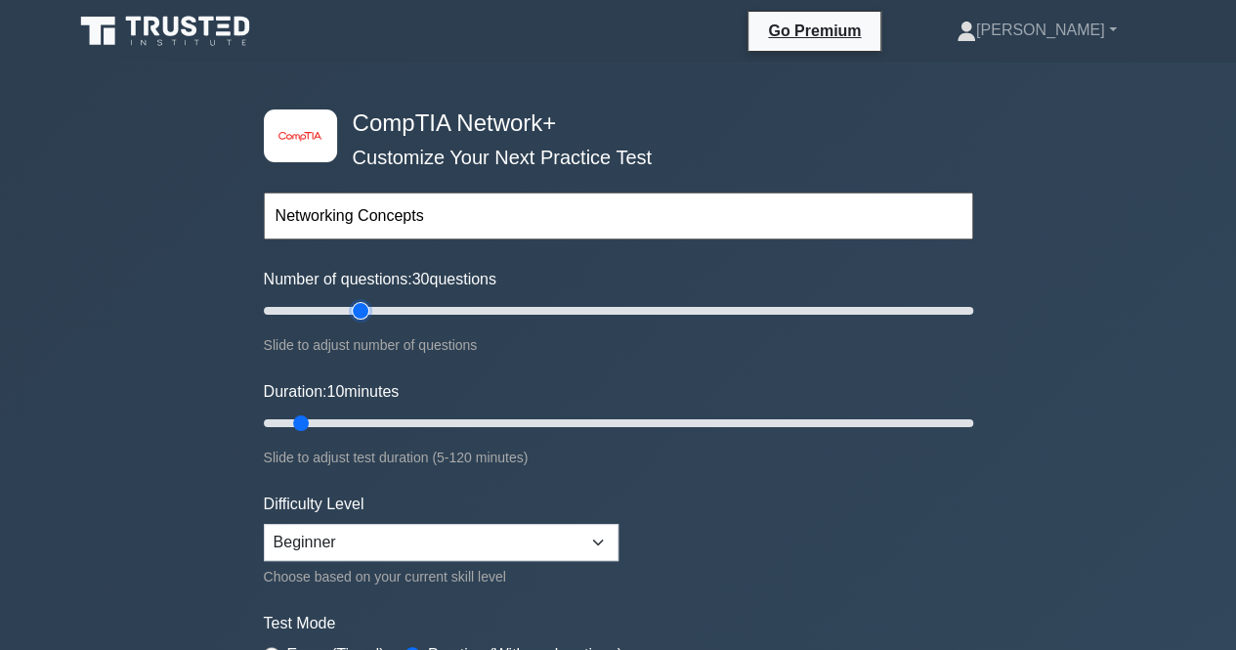
type input "30"
click at [367, 312] on input "Number of questions: 30 questions" at bounding box center [618, 310] width 709 height 23
type input "25"
click at [406, 419] on input "Duration: 10 minutes" at bounding box center [618, 422] width 709 height 23
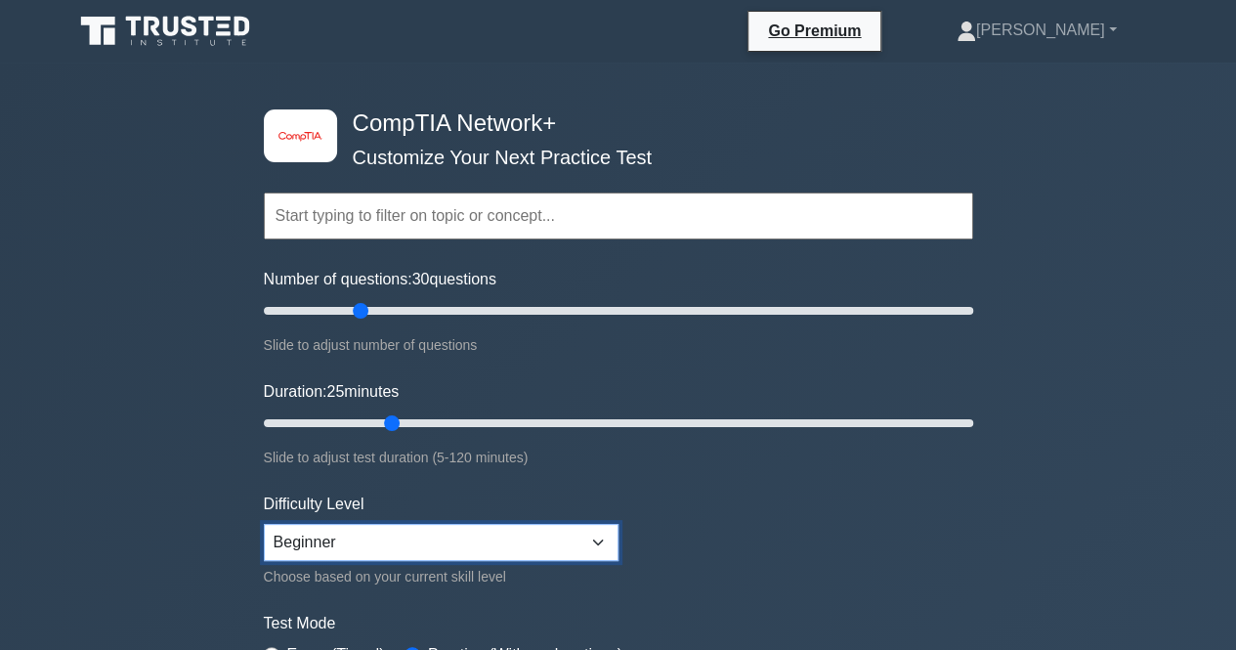
click at [500, 548] on select "Beginner Intermediate Expert" at bounding box center [441, 542] width 355 height 37
click at [264, 524] on select "Beginner Intermediate Expert" at bounding box center [441, 542] width 355 height 37
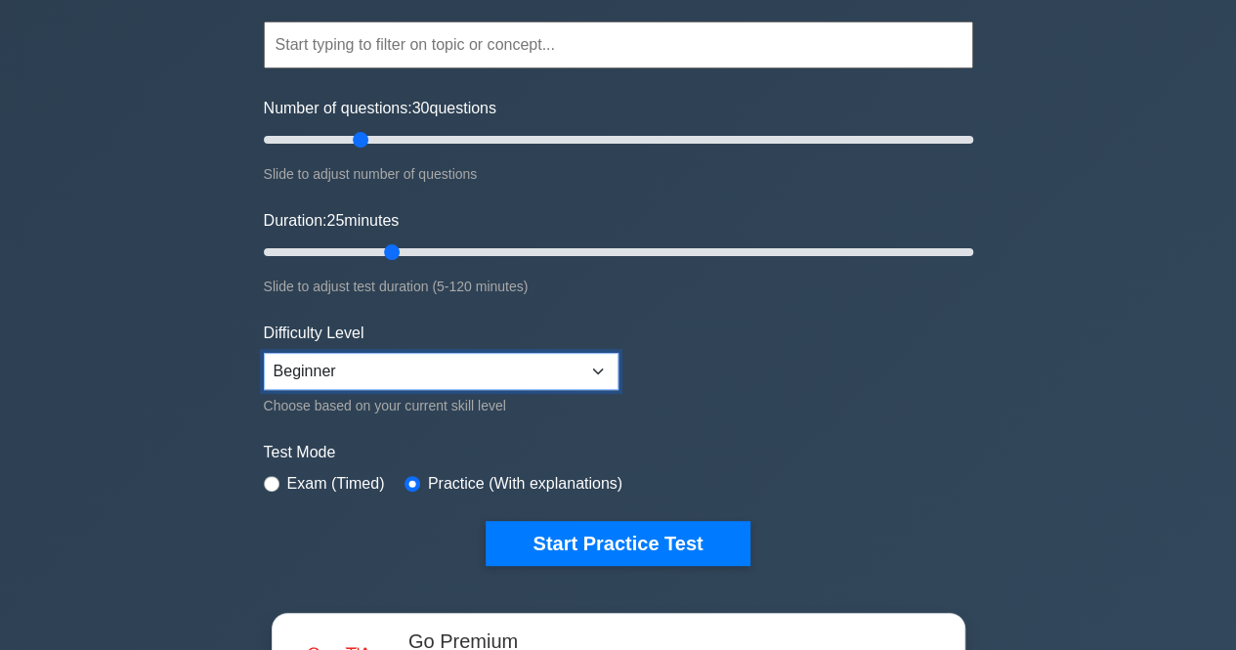
scroll to position [177, 0]
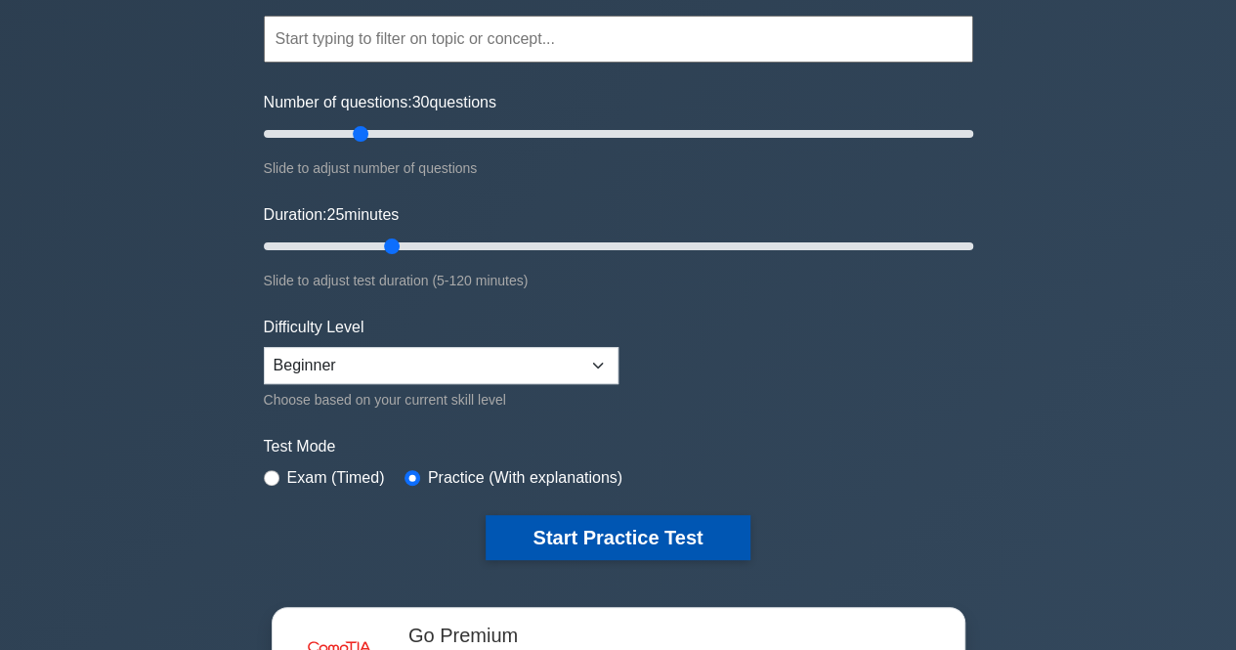
click at [586, 515] on button "Start Practice Test" at bounding box center [617, 537] width 264 height 45
